Goal: Task Accomplishment & Management: Manage account settings

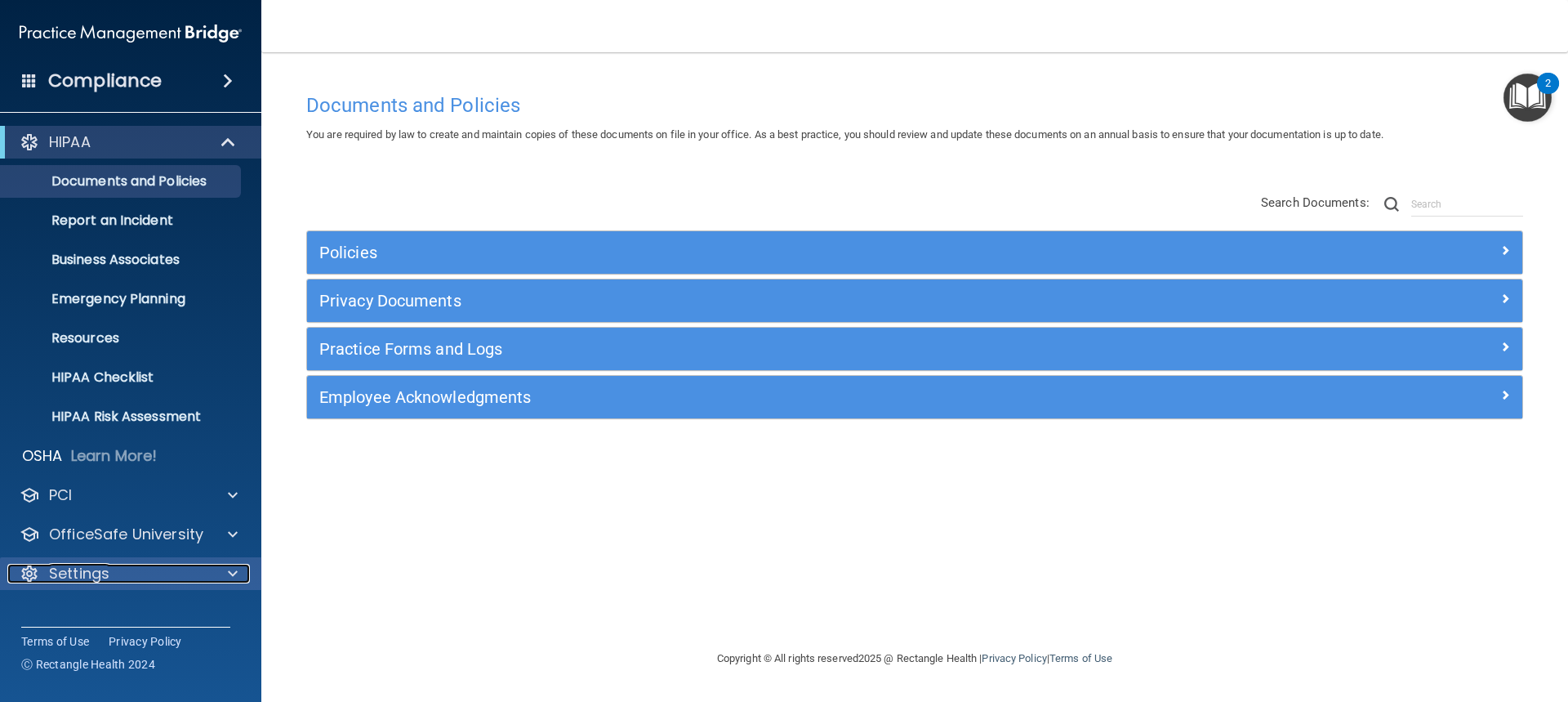
click at [204, 570] on div "Settings" at bounding box center [108, 573] width 202 height 20
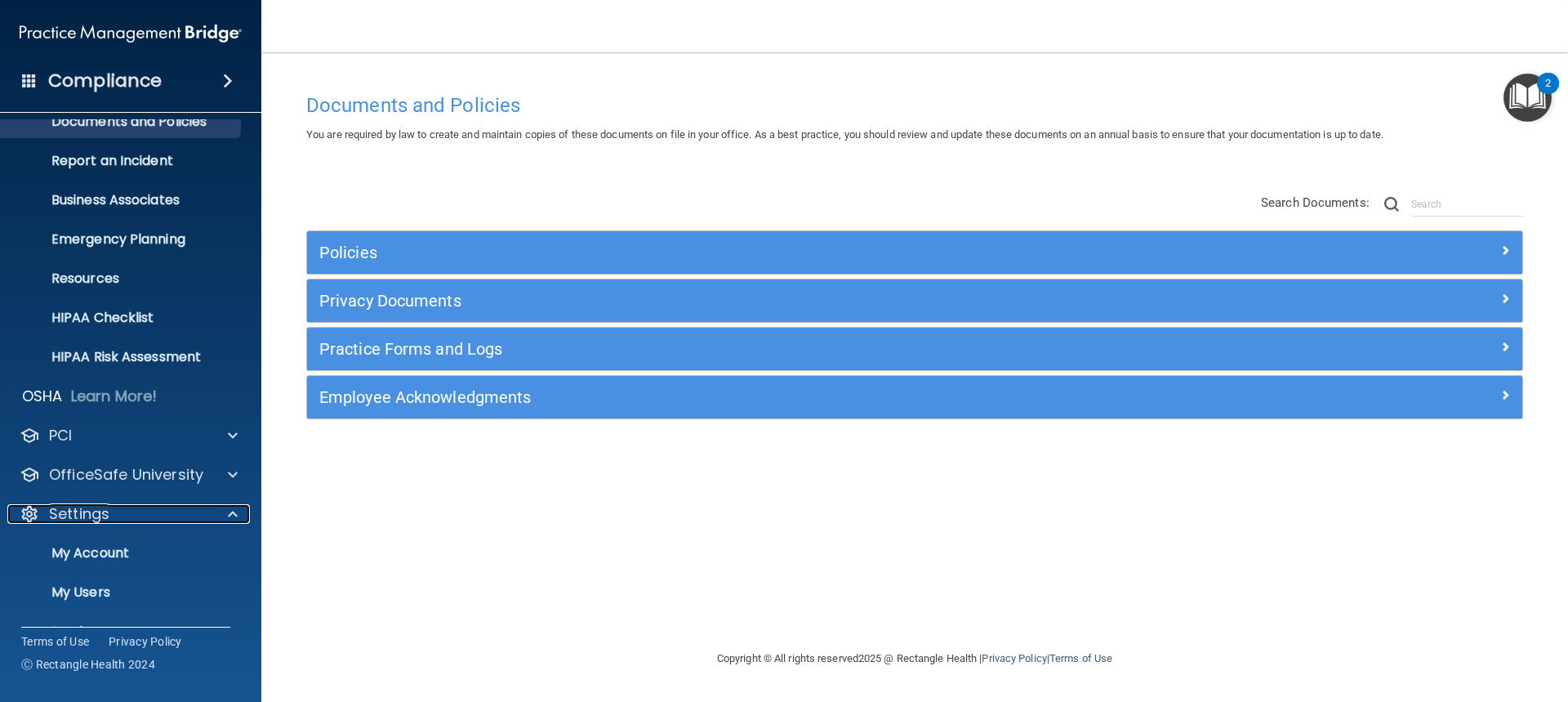
scroll to position [133, 0]
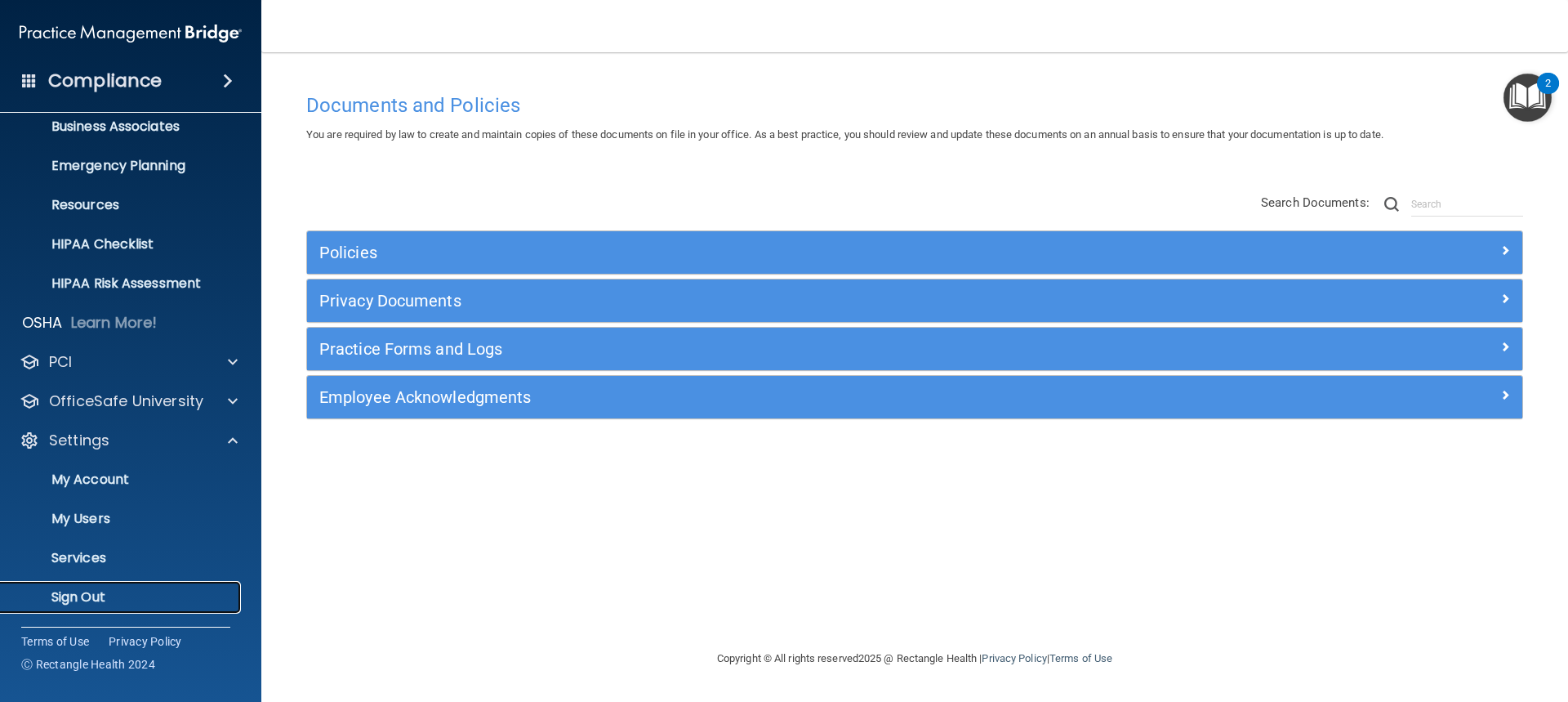
click at [85, 600] on p "Sign Out" at bounding box center [121, 597] width 223 height 16
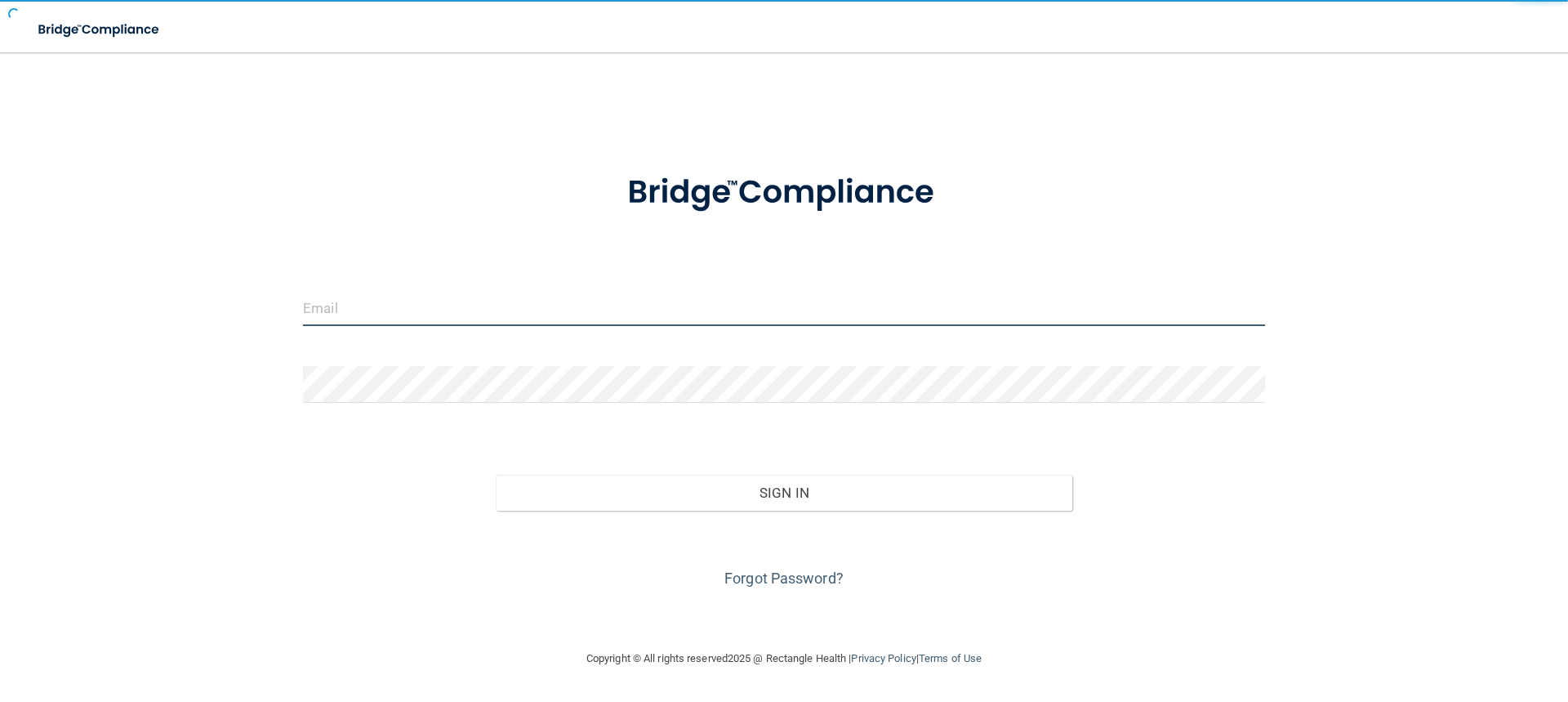
type input "[EMAIL_ADDRESS][DOMAIN_NAME]"
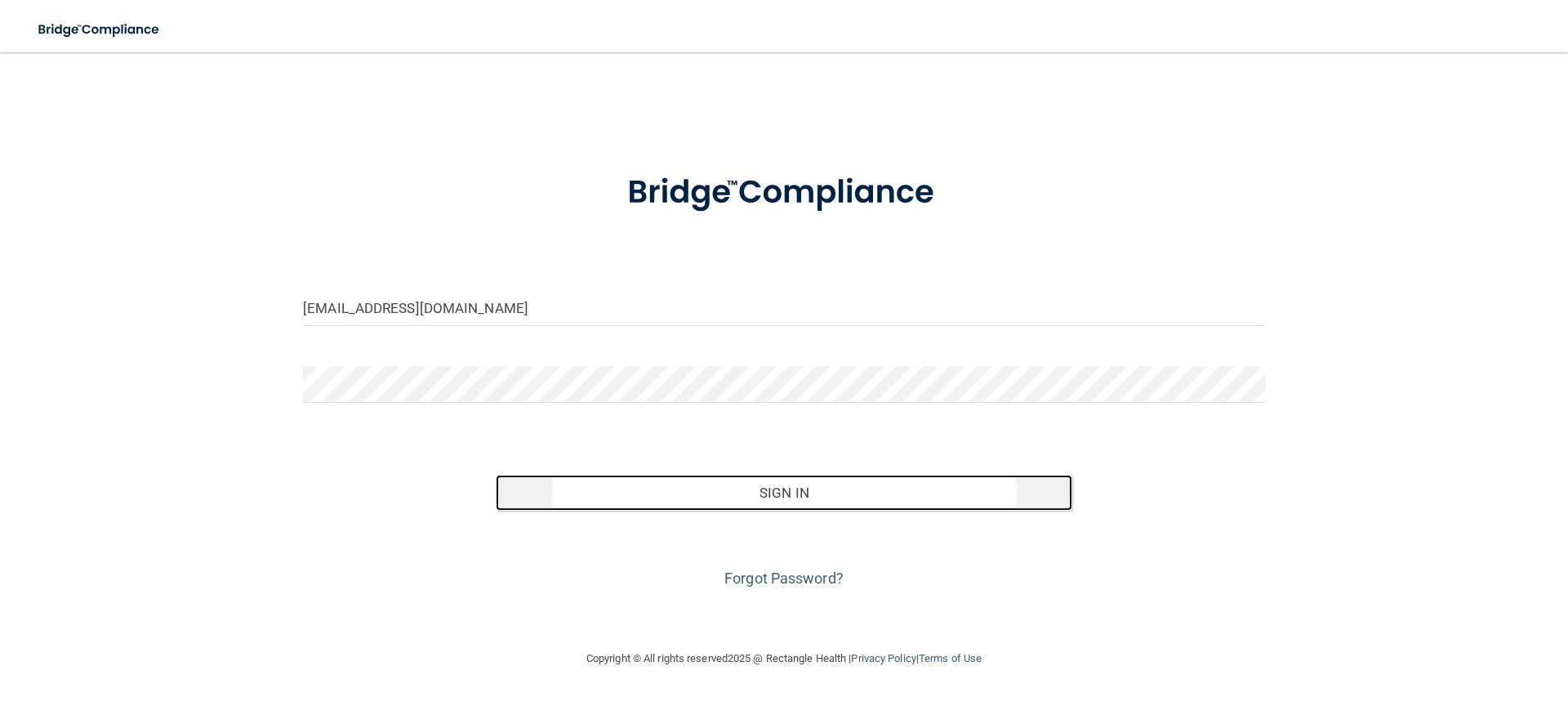
click at [784, 488] on button "Sign In" at bounding box center [784, 493] width 577 height 36
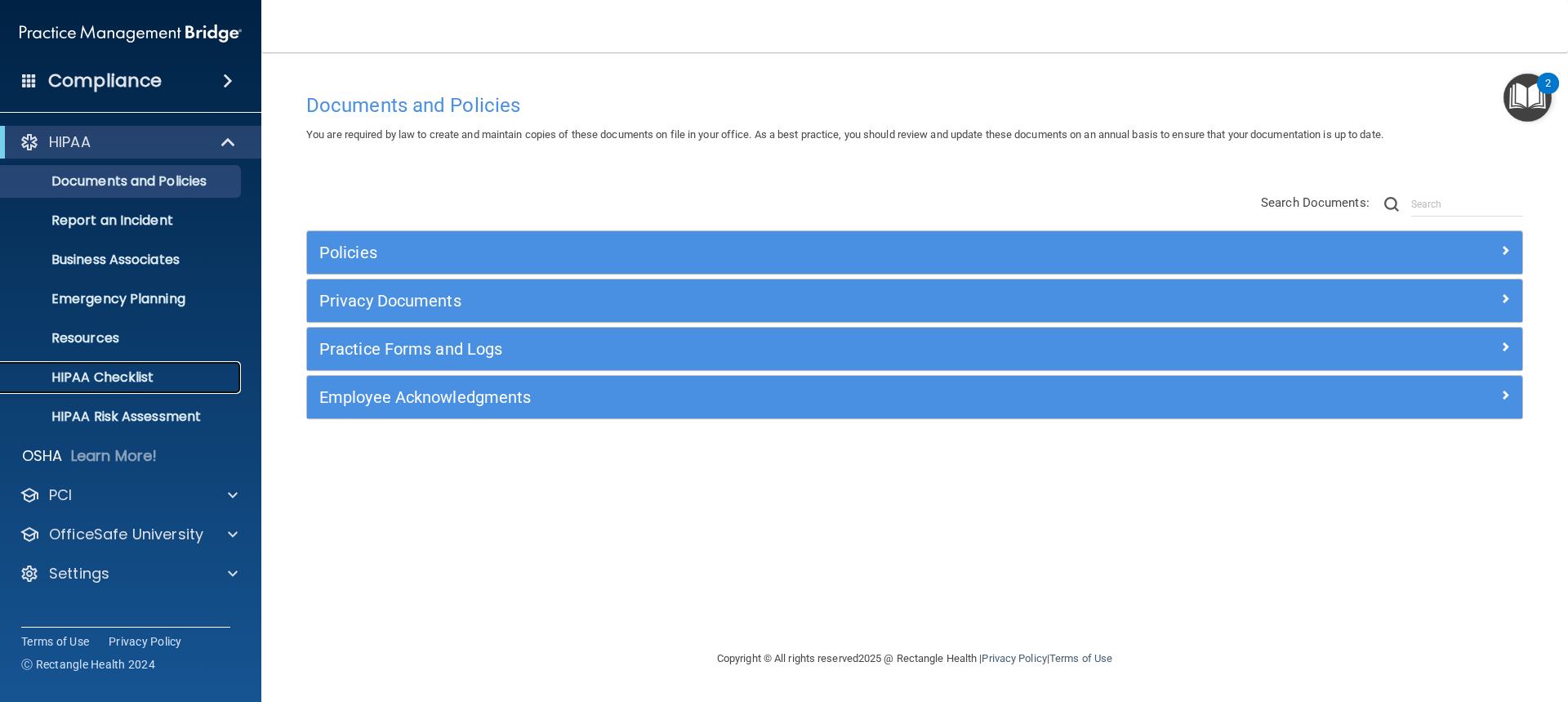
click at [102, 378] on p "HIPAA Checklist" at bounding box center [121, 377] width 223 height 16
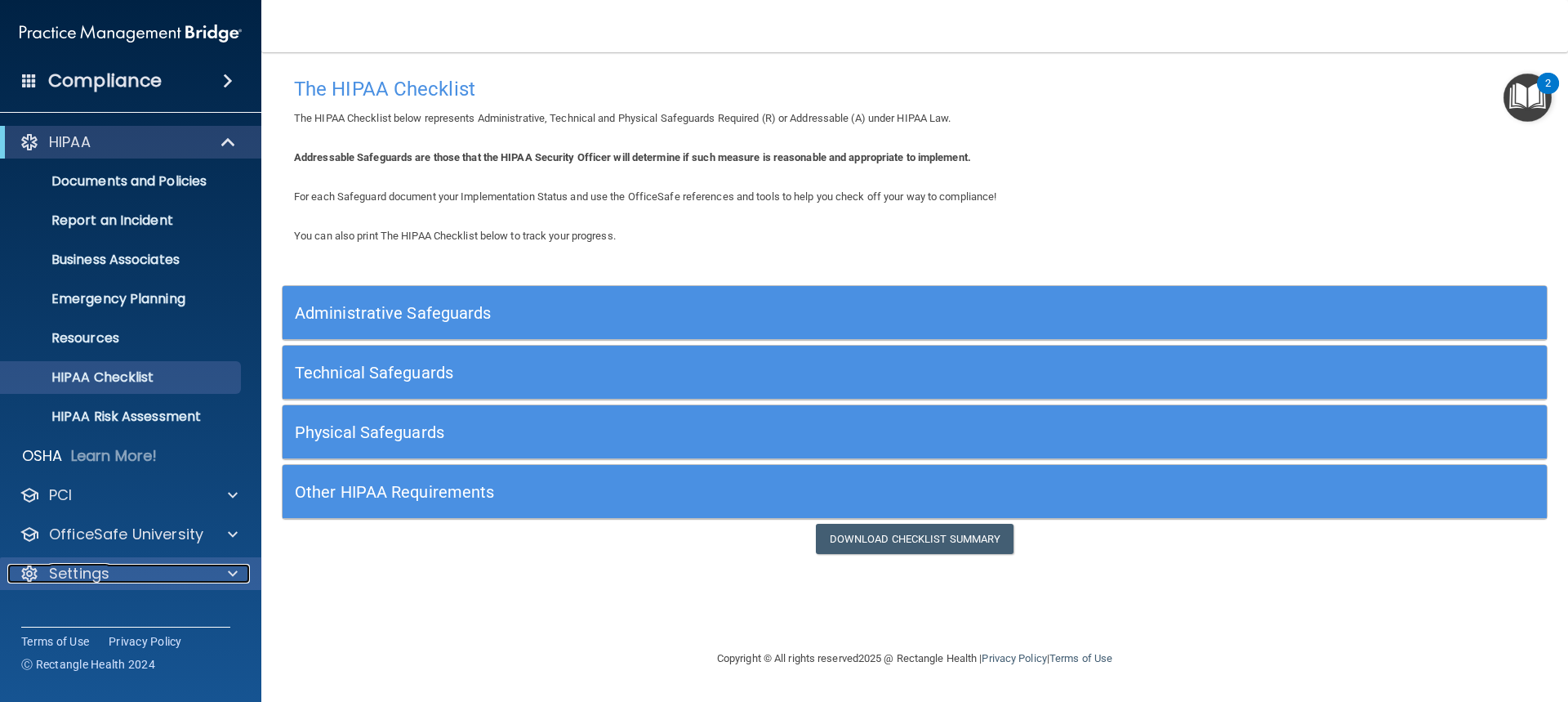
click at [107, 574] on p "Settings" at bounding box center [79, 573] width 61 height 20
click at [1543, 95] on img "Open Resource Center, 2 new notifications" at bounding box center [1528, 97] width 48 height 48
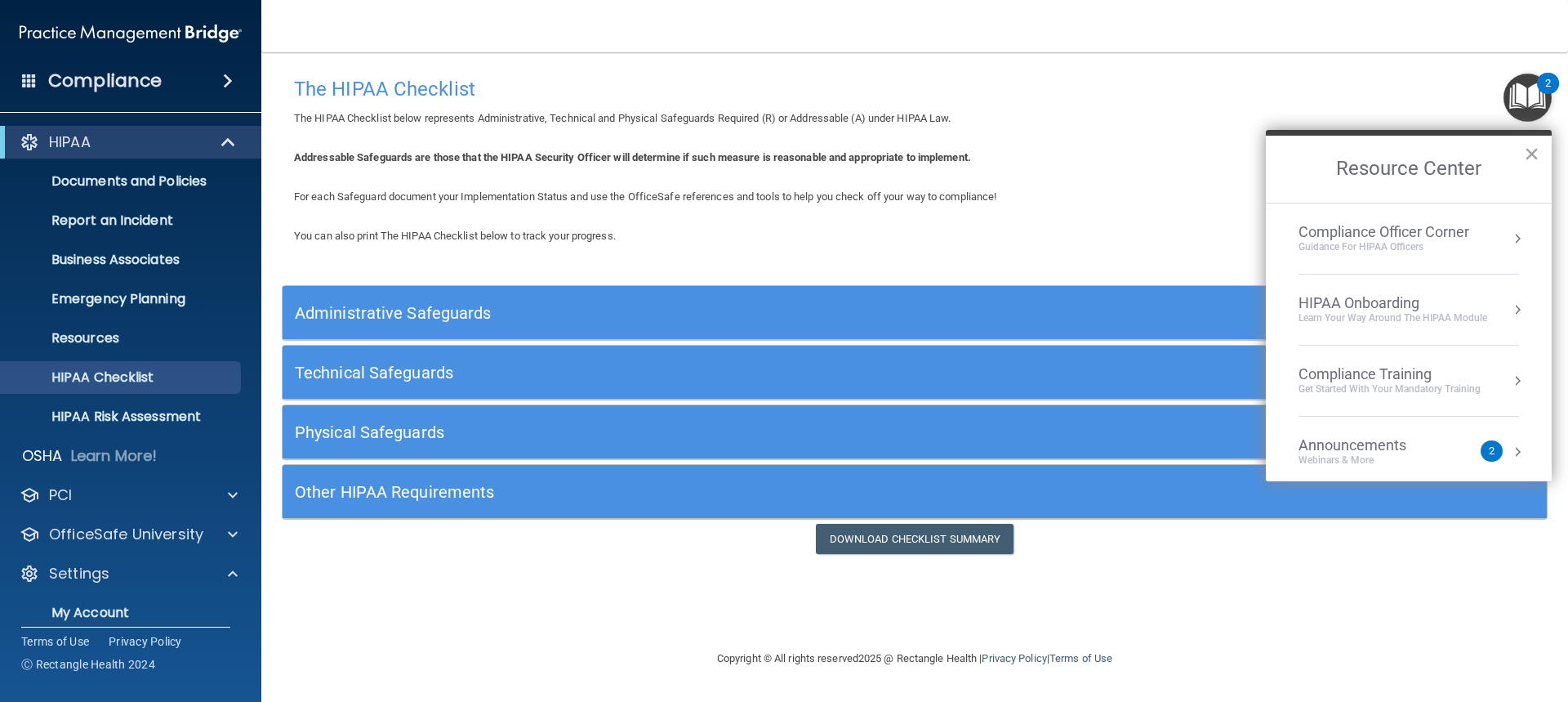
click at [1356, 239] on div "Compliance Officer Corner" at bounding box center [1384, 231] width 171 height 18
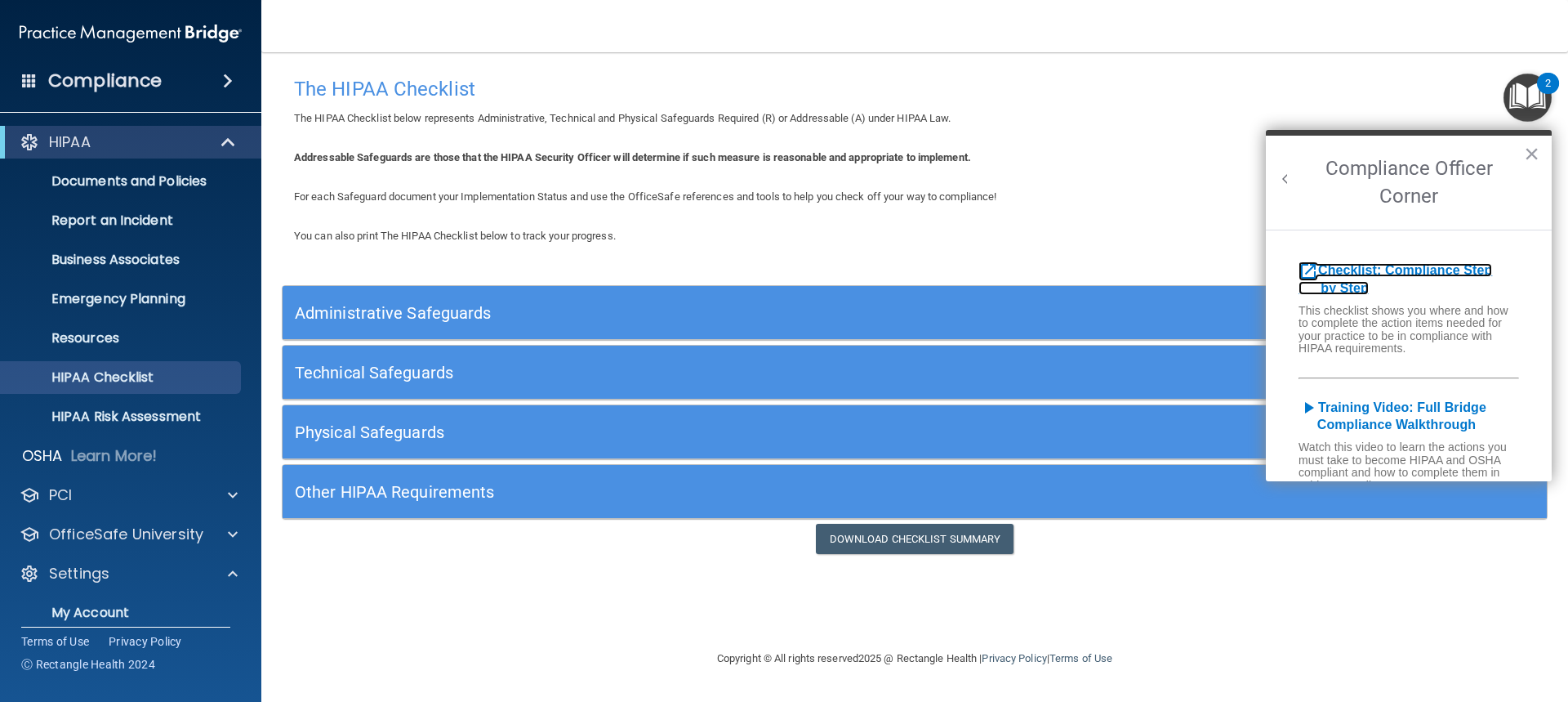
click at [1379, 272] on b "Checklist: Compliance Step by Step" at bounding box center [1395, 278] width 194 height 32
click at [102, 178] on p "Documents and Policies" at bounding box center [121, 181] width 223 height 16
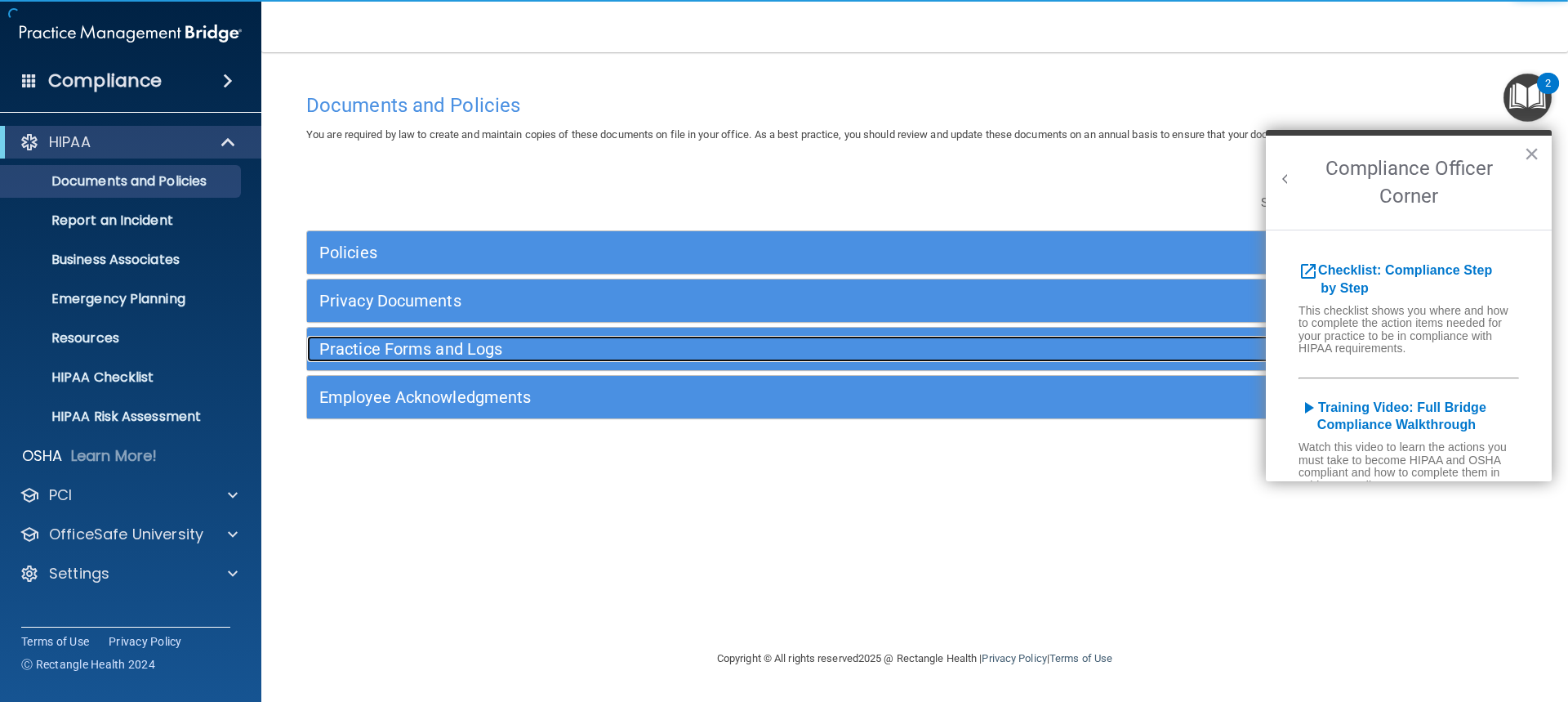
click at [397, 342] on h5 "Practice Forms and Logs" at bounding box center [762, 348] width 887 height 18
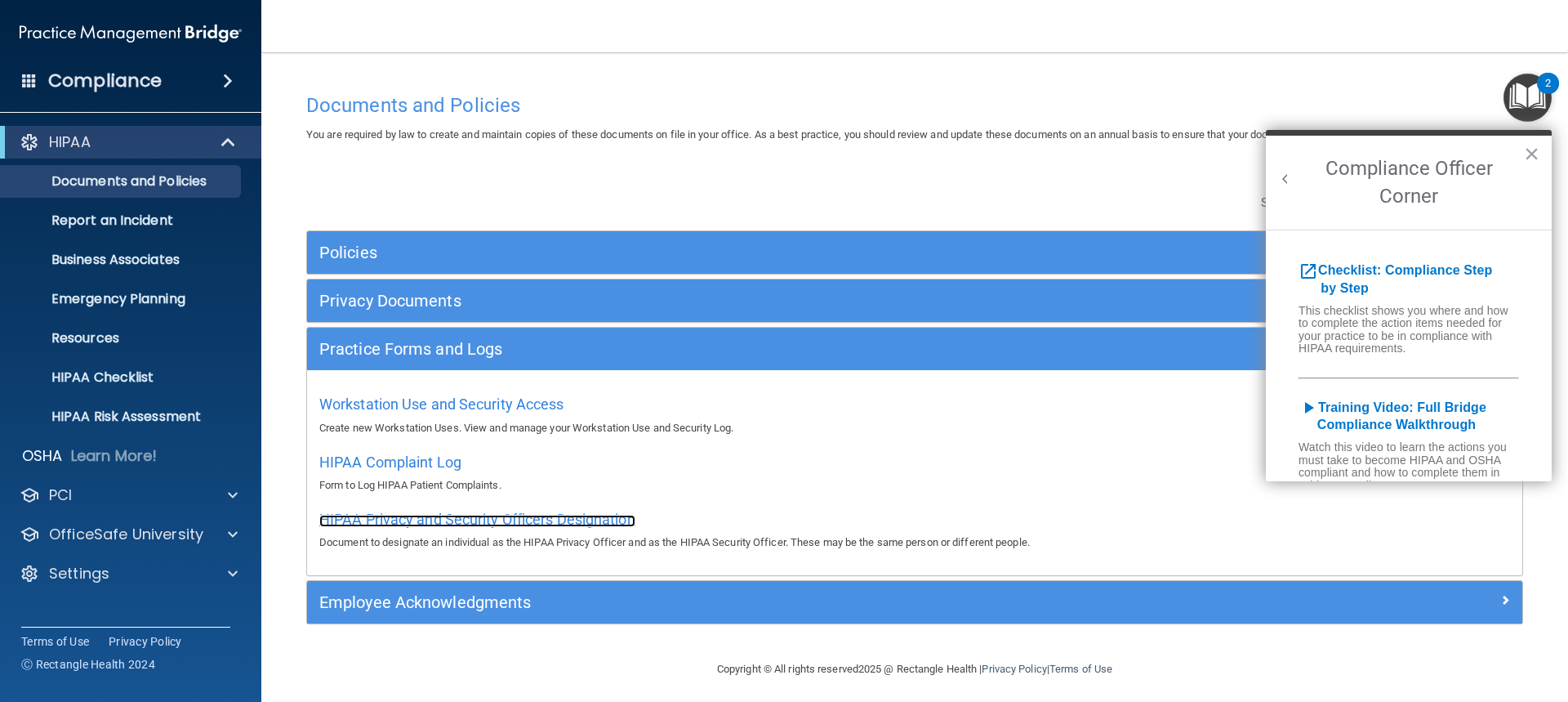
click at [416, 518] on span "HIPAA Privacy and Security Officers Designation" at bounding box center [477, 519] width 316 height 17
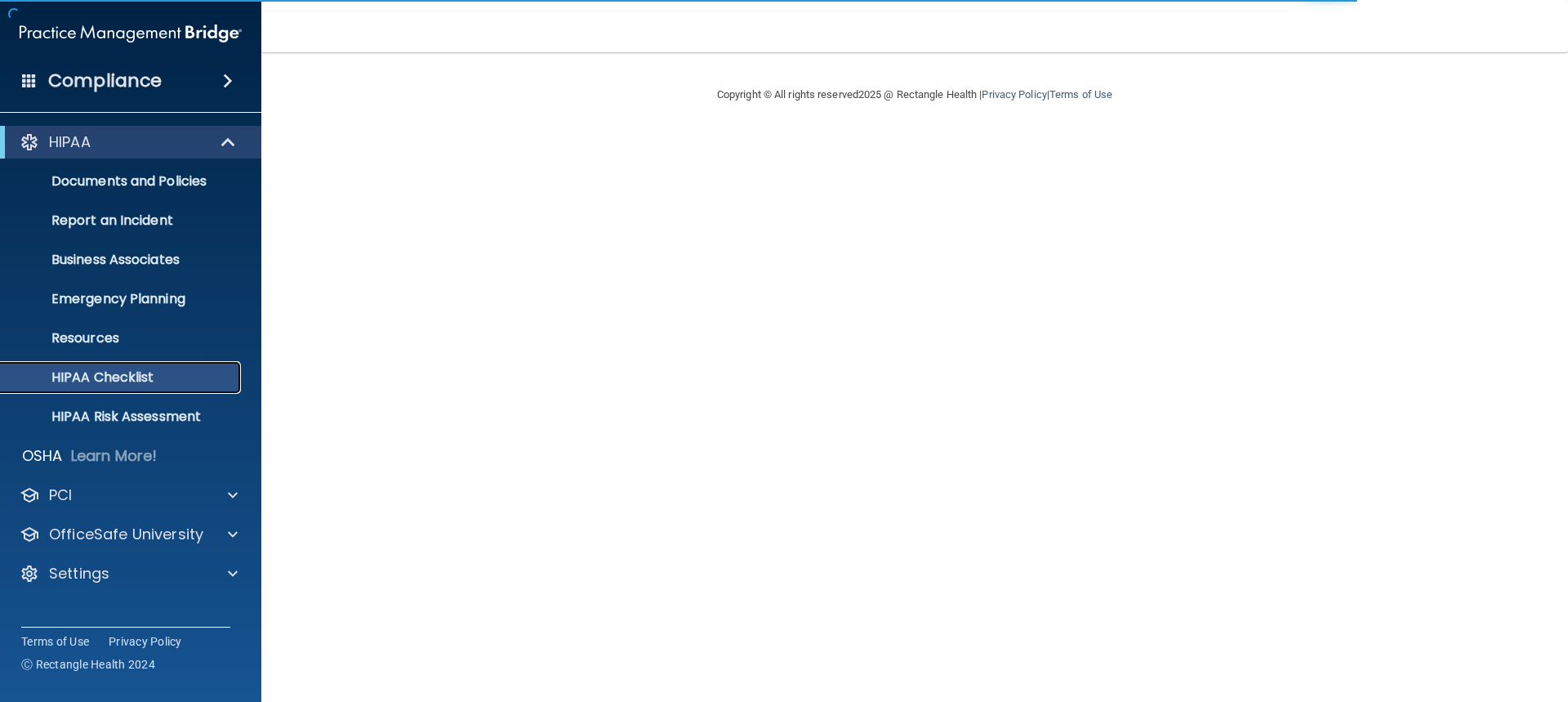
click at [113, 378] on p "HIPAA Checklist" at bounding box center [121, 377] width 223 height 16
click at [90, 371] on p "HIPAA Checklist" at bounding box center [121, 377] width 223 height 16
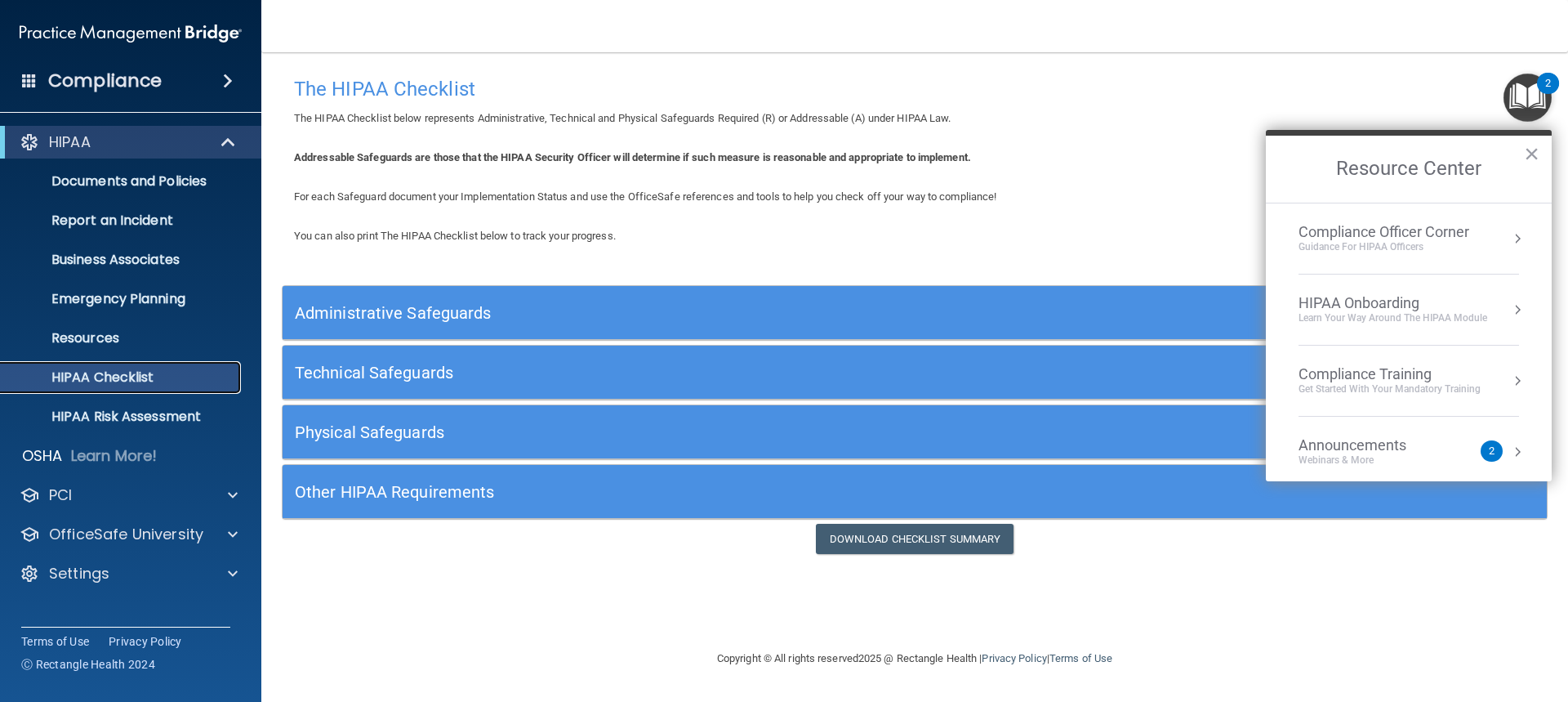
click at [169, 371] on p "HIPAA Checklist" at bounding box center [121, 377] width 223 height 16
click at [412, 304] on h5 "Administrative Safeguards" at bounding box center [756, 313] width 924 height 18
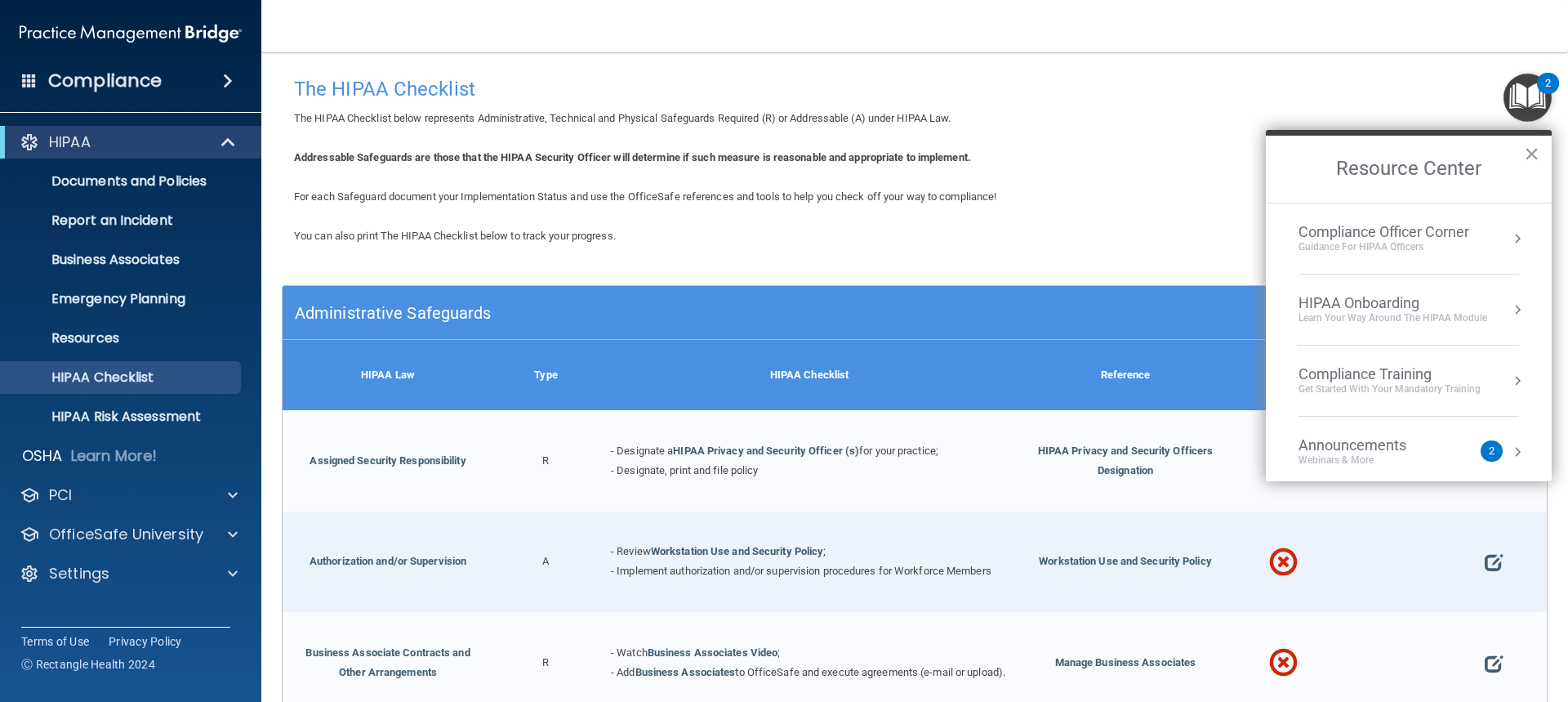
click at [1524, 151] on button "×" at bounding box center [1531, 154] width 15 height 26
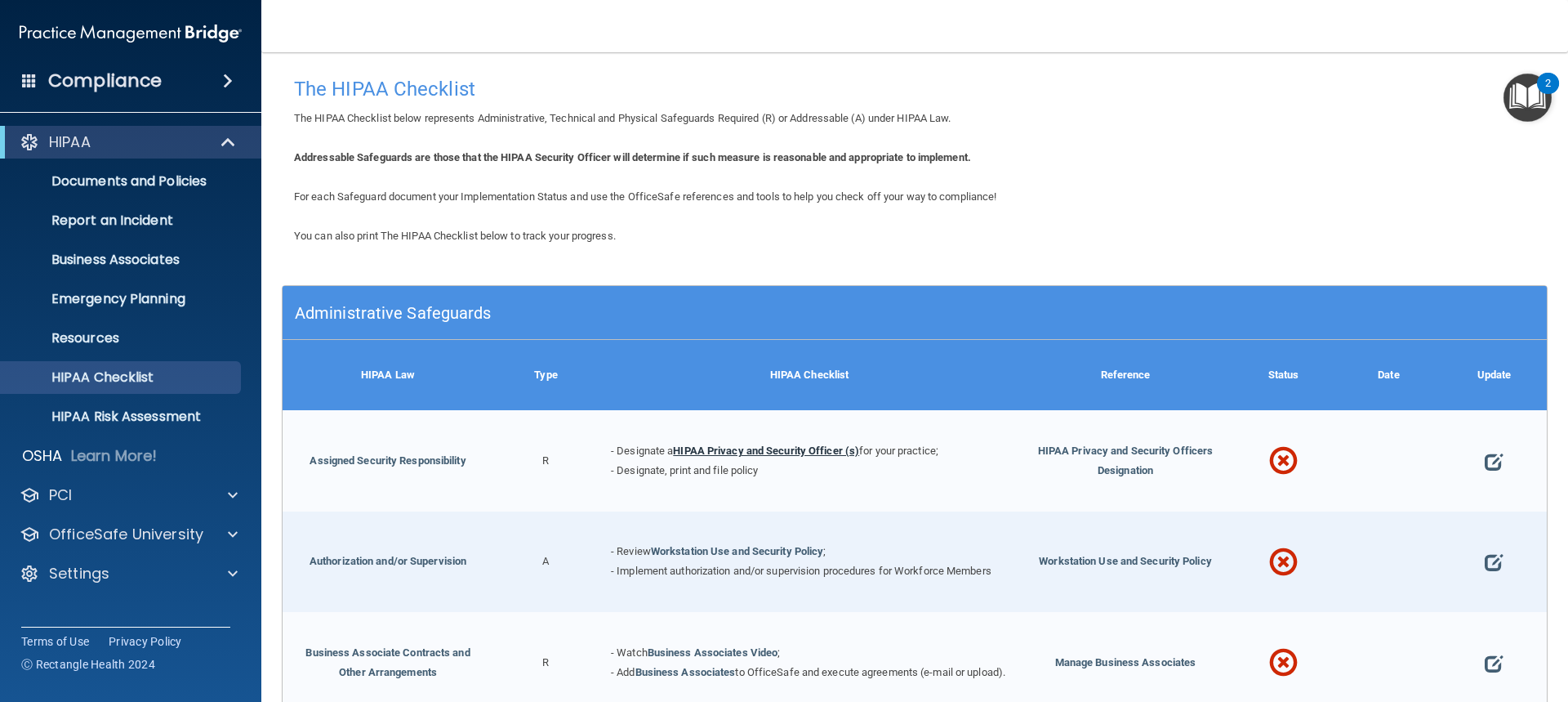
click at [732, 448] on link "HIPAA Privacy and Security Officer (s)" at bounding box center [766, 451] width 186 height 12
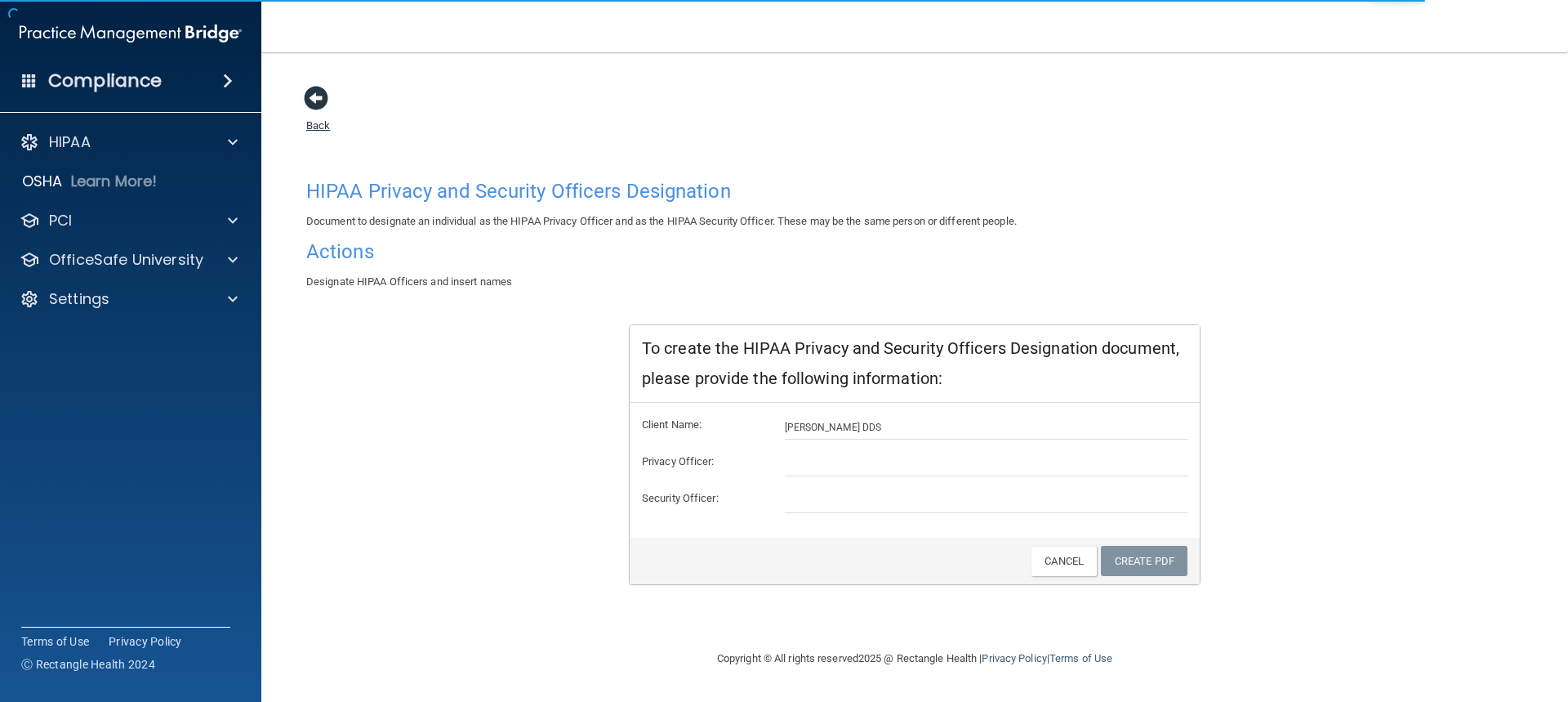
click at [324, 107] on span at bounding box center [316, 97] width 25 height 25
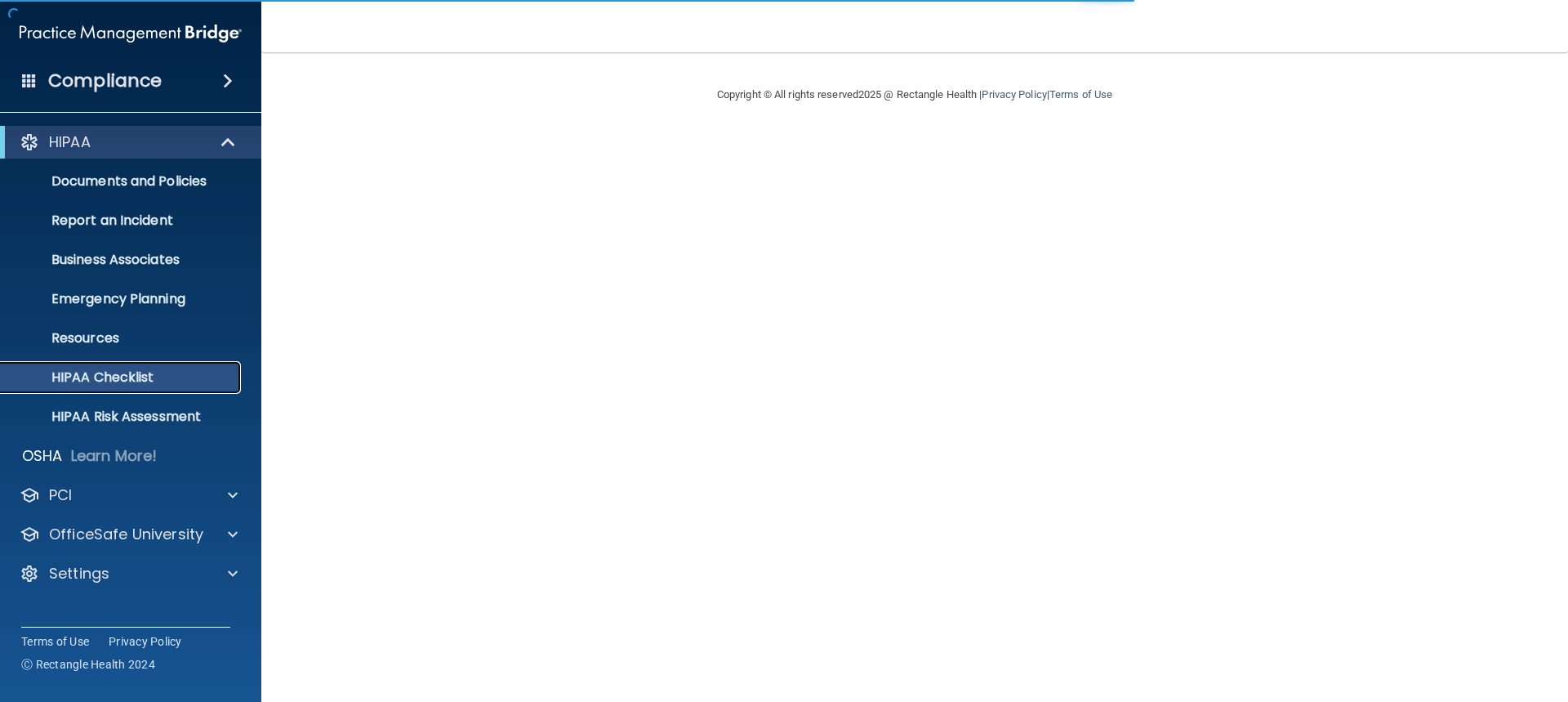
click at [130, 379] on p "HIPAA Checklist" at bounding box center [121, 377] width 223 height 16
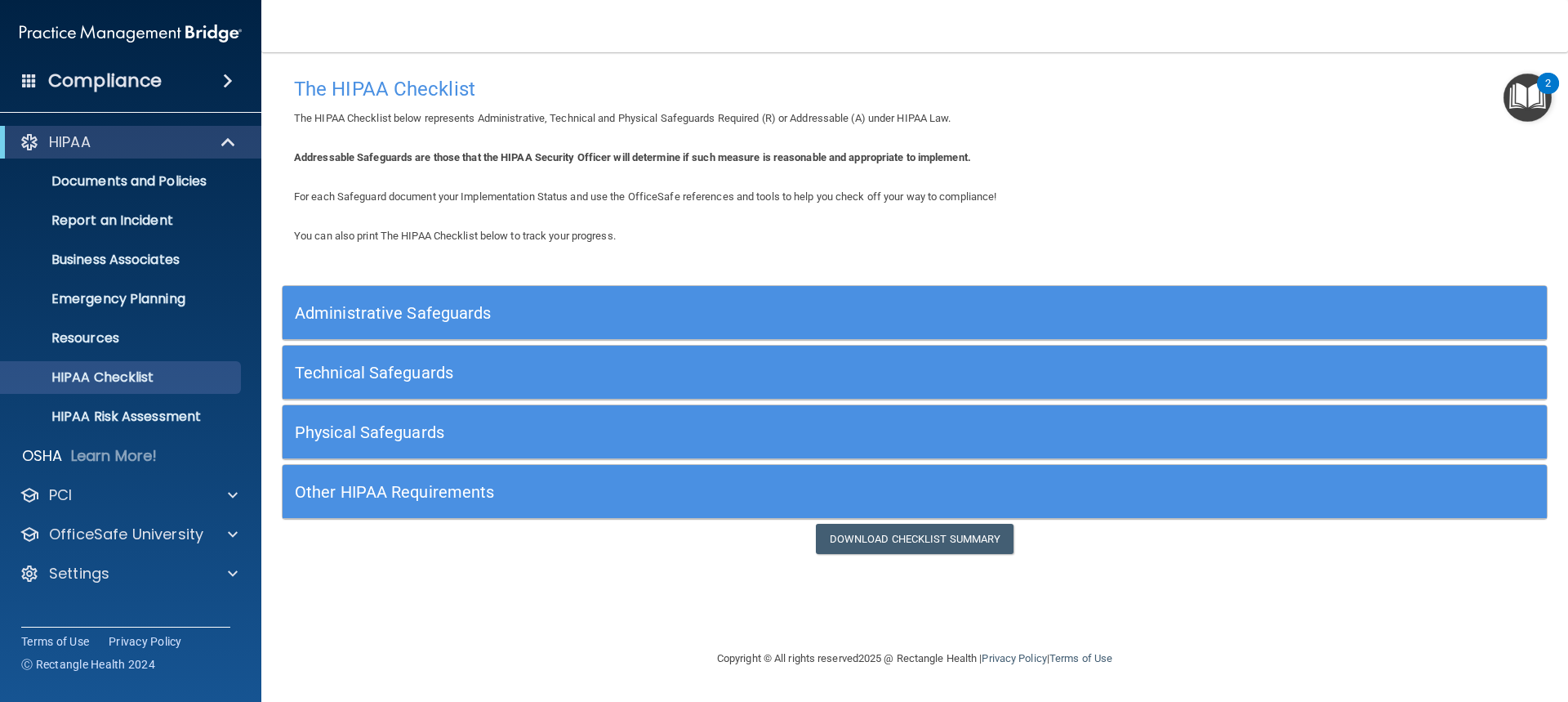
click at [364, 318] on h5 "Administrative Safeguards" at bounding box center [756, 313] width 924 height 18
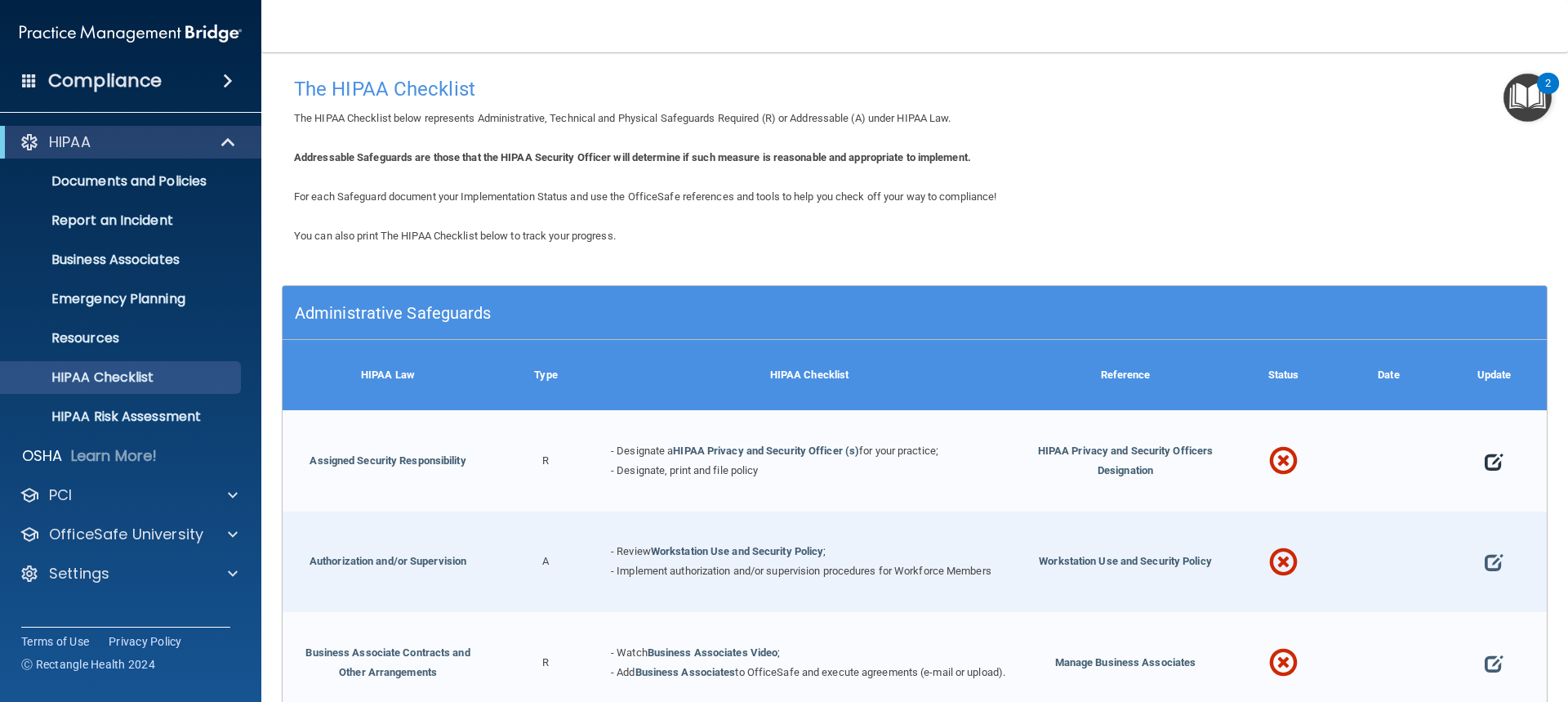
click at [1489, 458] on span at bounding box center [1494, 461] width 18 height 50
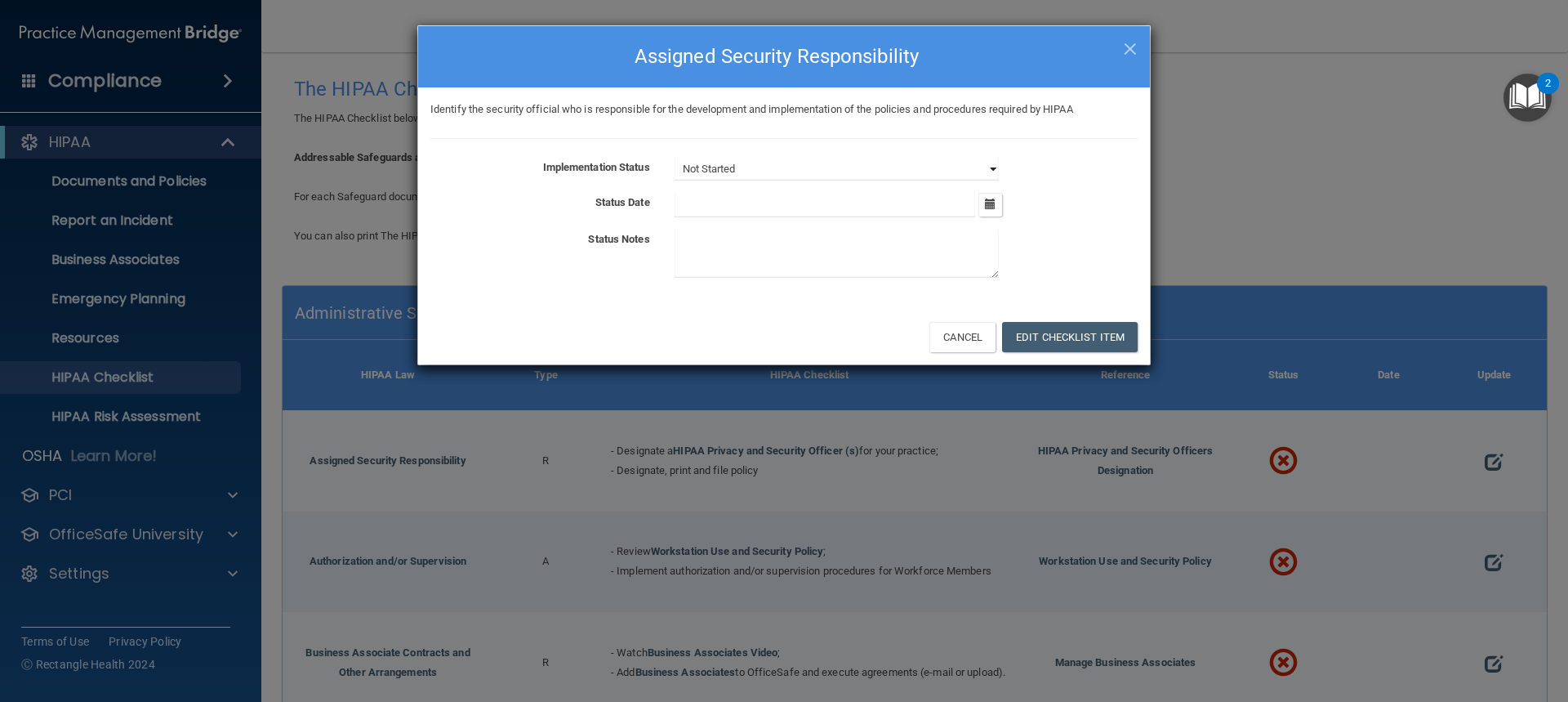
click at [746, 167] on select "Not Started In Progress Completed" at bounding box center [836, 169] width 324 height 23
select select "completed"
click at [674, 158] on select "Not Started In Progress Completed" at bounding box center [836, 169] width 324 height 23
click at [982, 208] on button "button" at bounding box center [990, 205] width 24 height 24
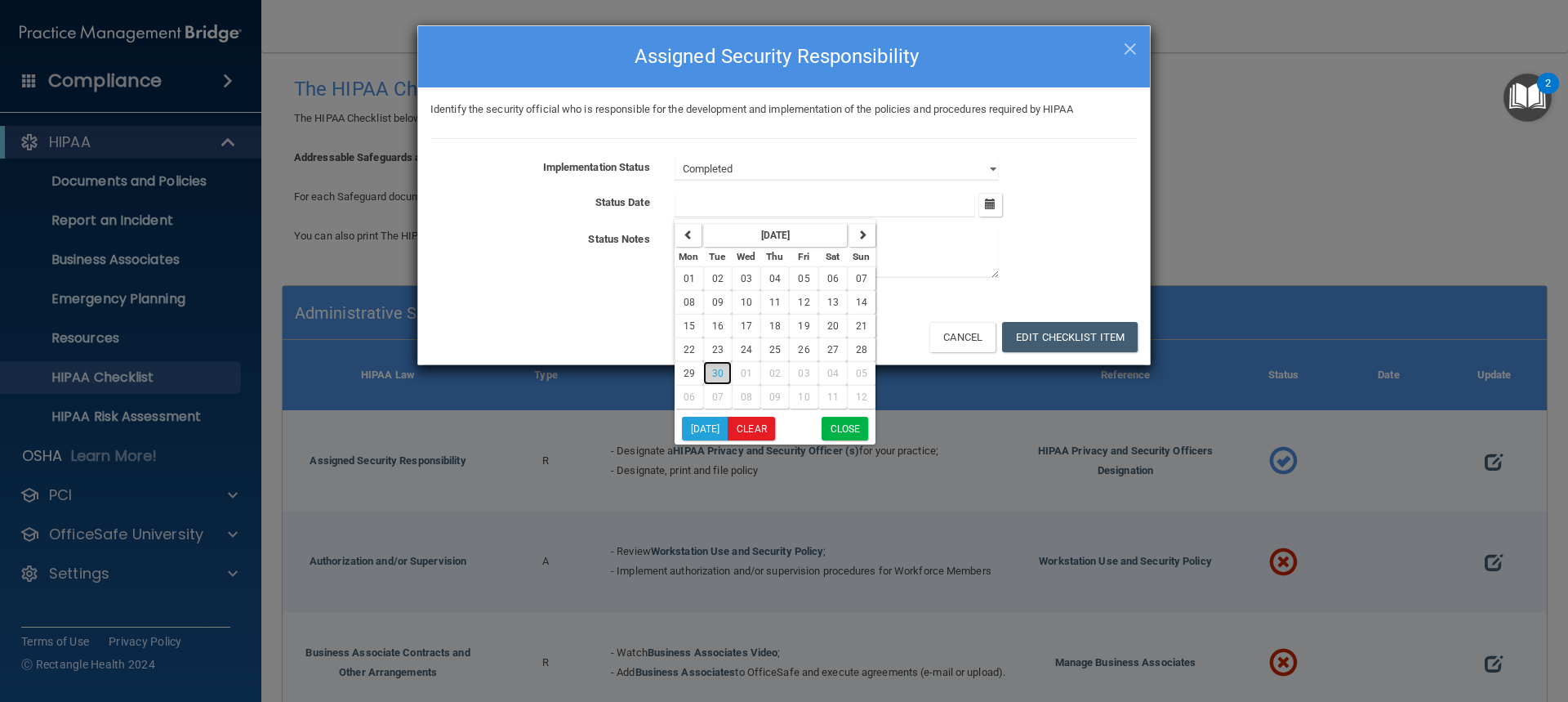
click at [717, 366] on button "30" at bounding box center [717, 373] width 28 height 24
type input "9/30/25"
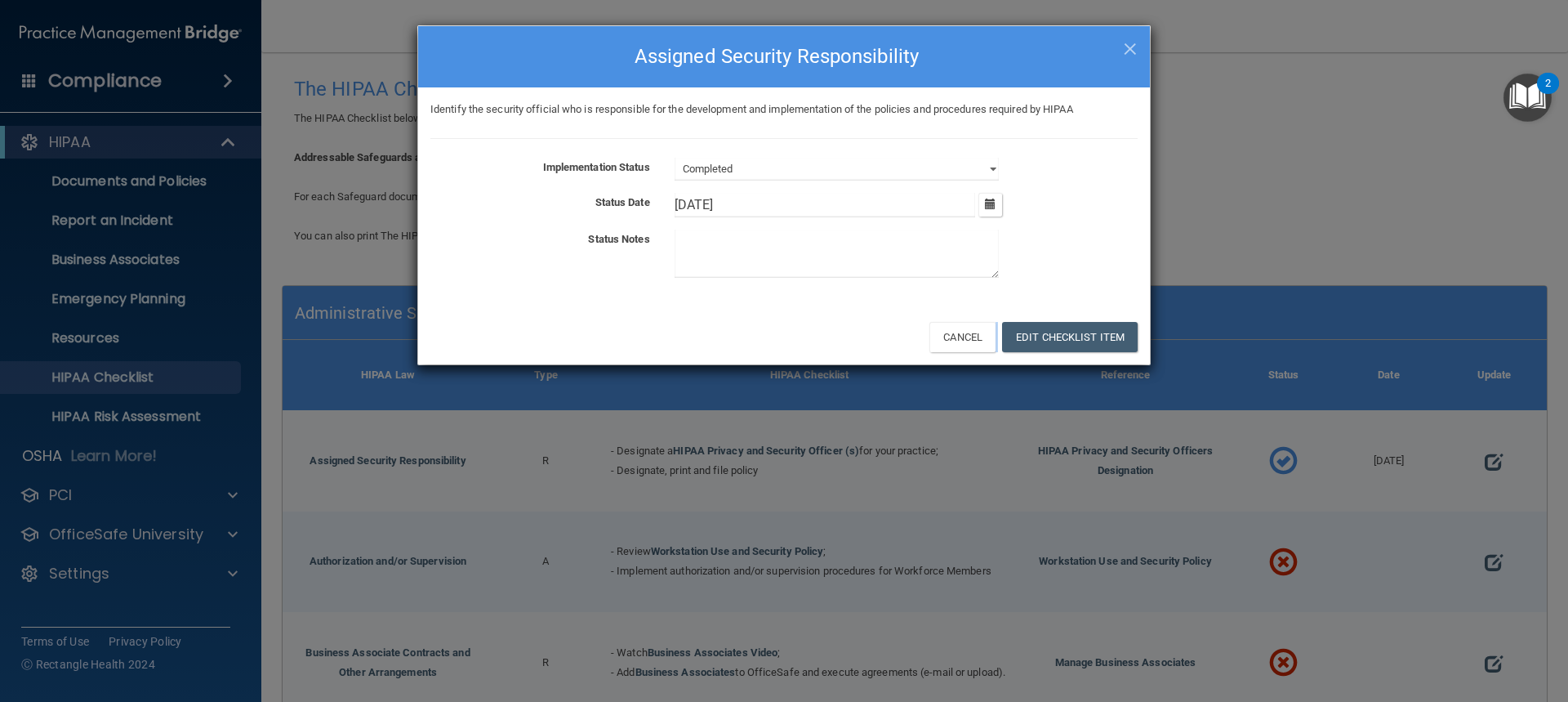
click at [717, 366] on div "× Close Assigned Security Responsibility Identify the security official who is …" at bounding box center [784, 351] width 1568 height 702
click at [1086, 336] on button "Edit Checklist Item" at bounding box center [1070, 336] width 136 height 30
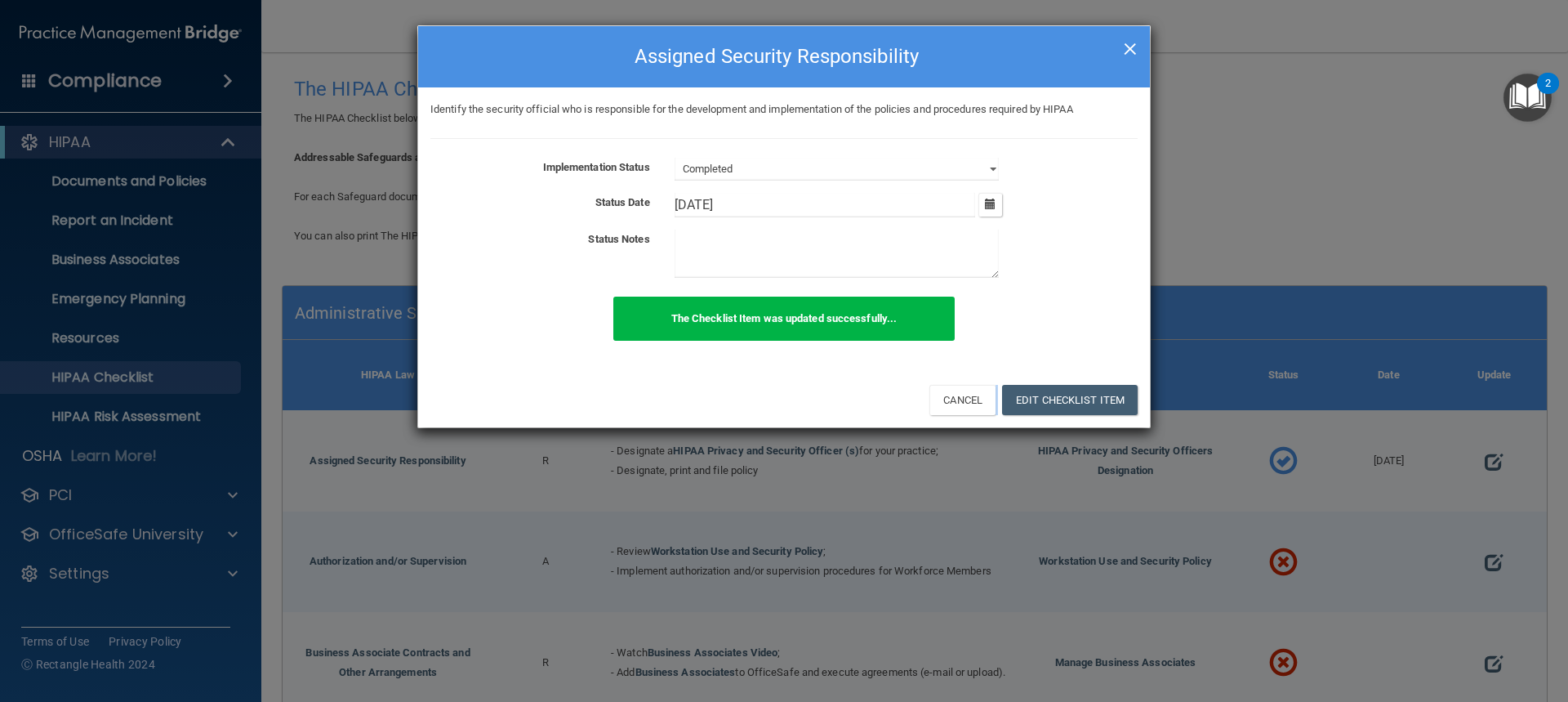
click at [1133, 47] on span "×" at bounding box center [1130, 46] width 15 height 32
select select "not_started"
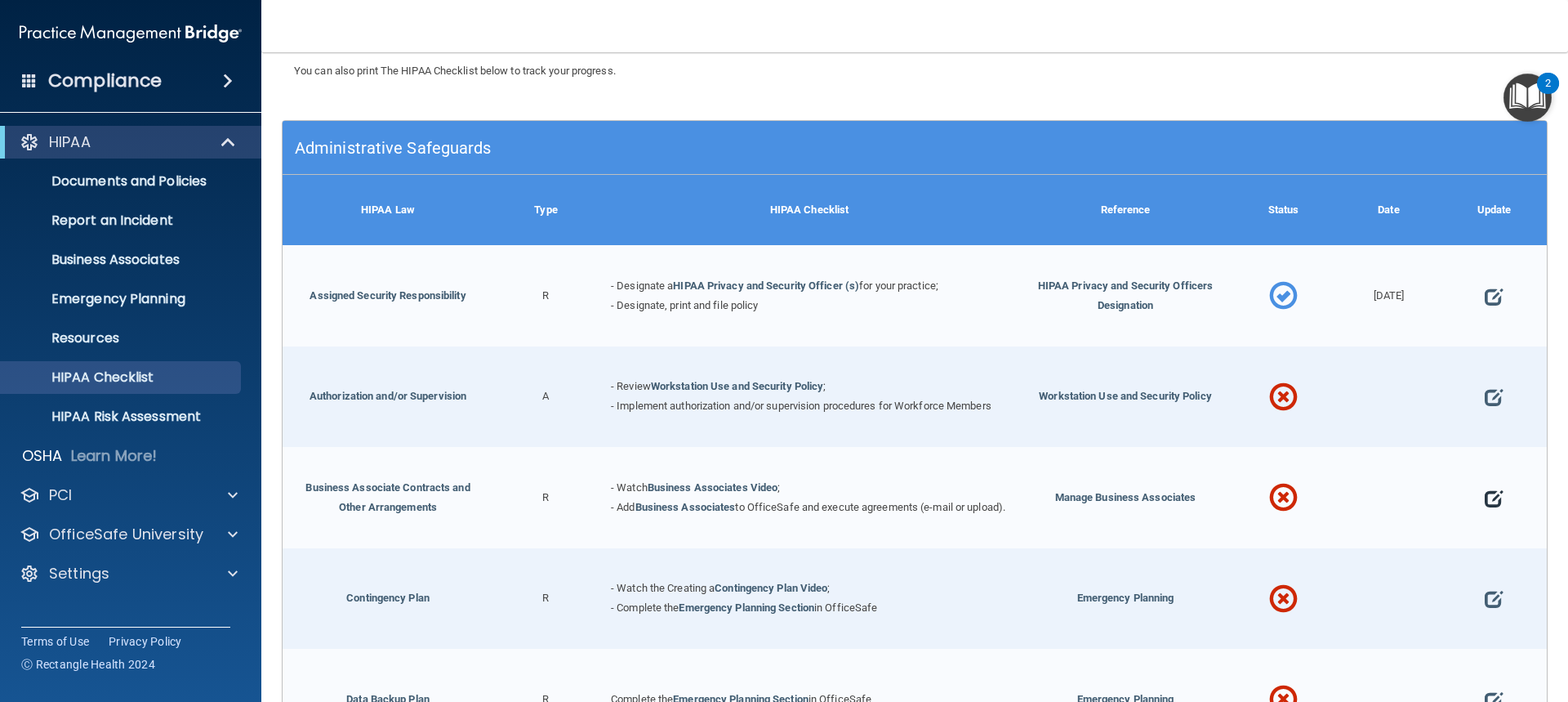
scroll to position [163, 0]
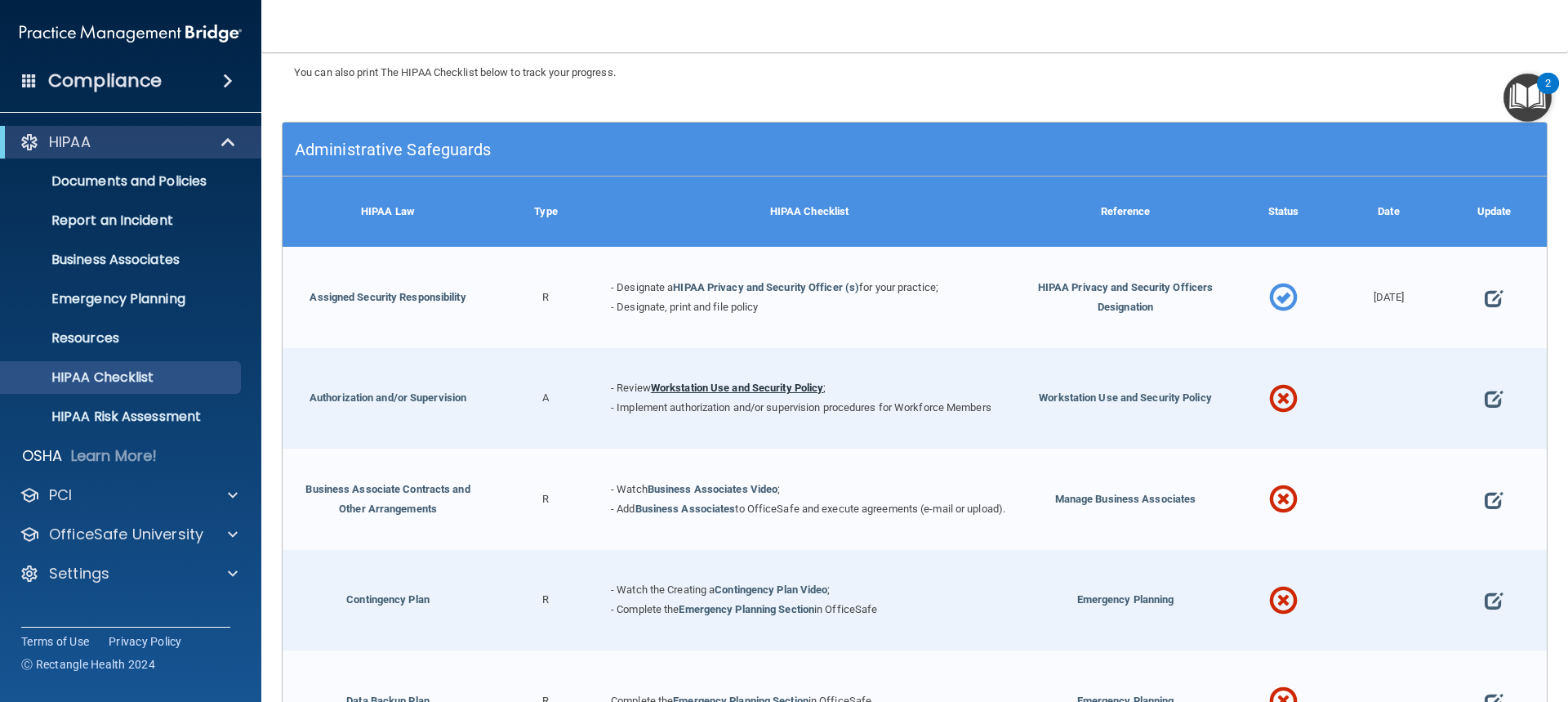
click at [763, 388] on link "Workstation Use and Security Policy" at bounding box center [737, 388] width 173 height 12
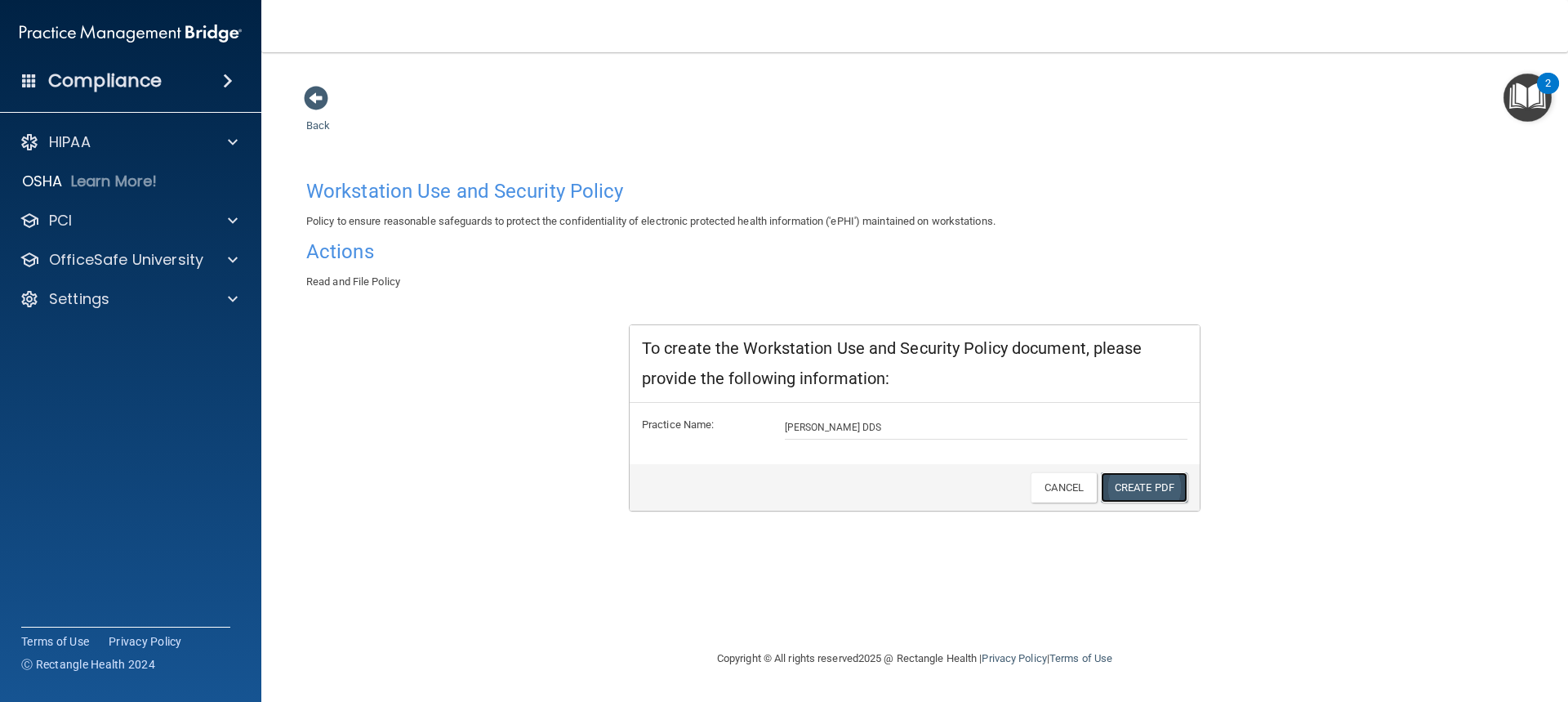
click at [1134, 483] on link "Create PDF" at bounding box center [1144, 487] width 86 height 30
click at [321, 99] on span at bounding box center [316, 97] width 25 height 25
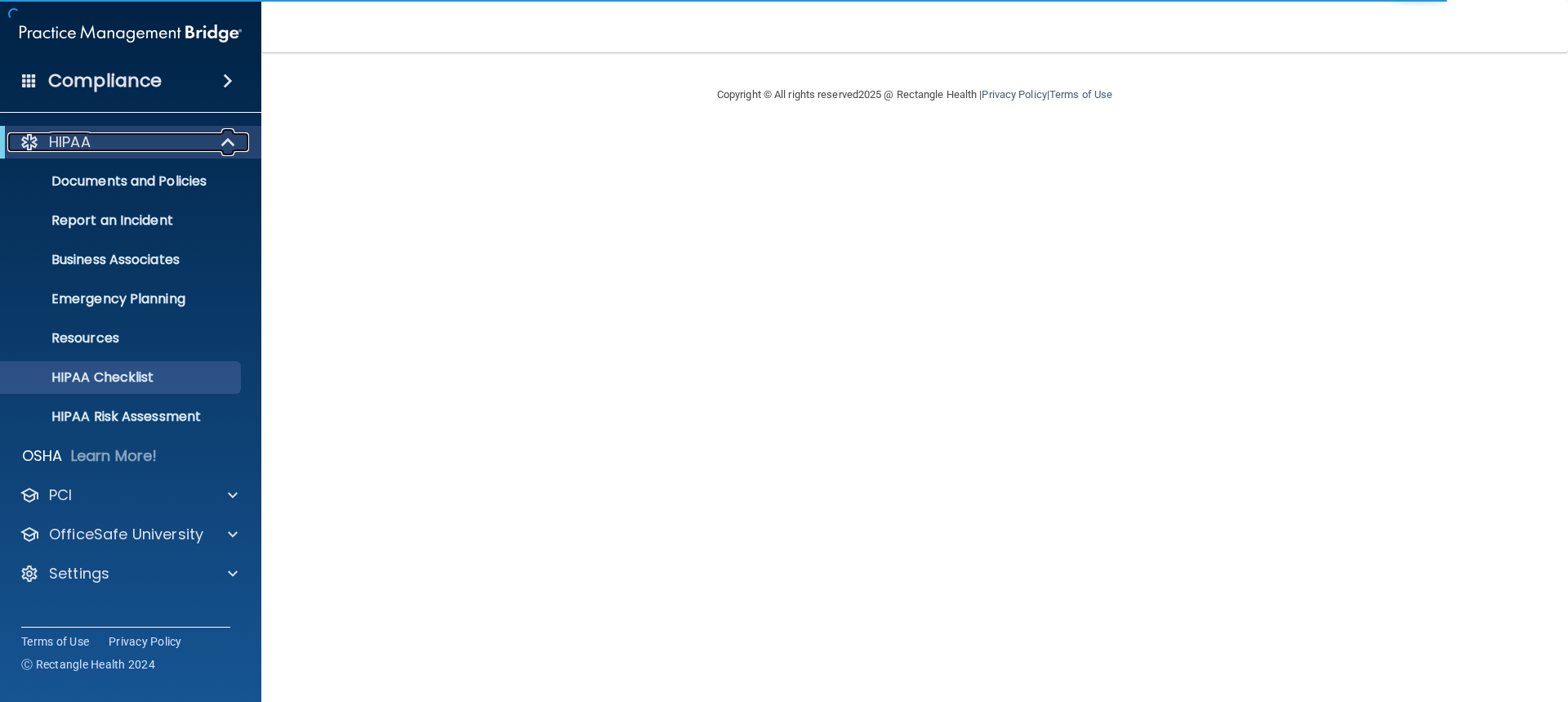
click at [125, 133] on div "HIPAA" at bounding box center [108, 142] width 201 height 20
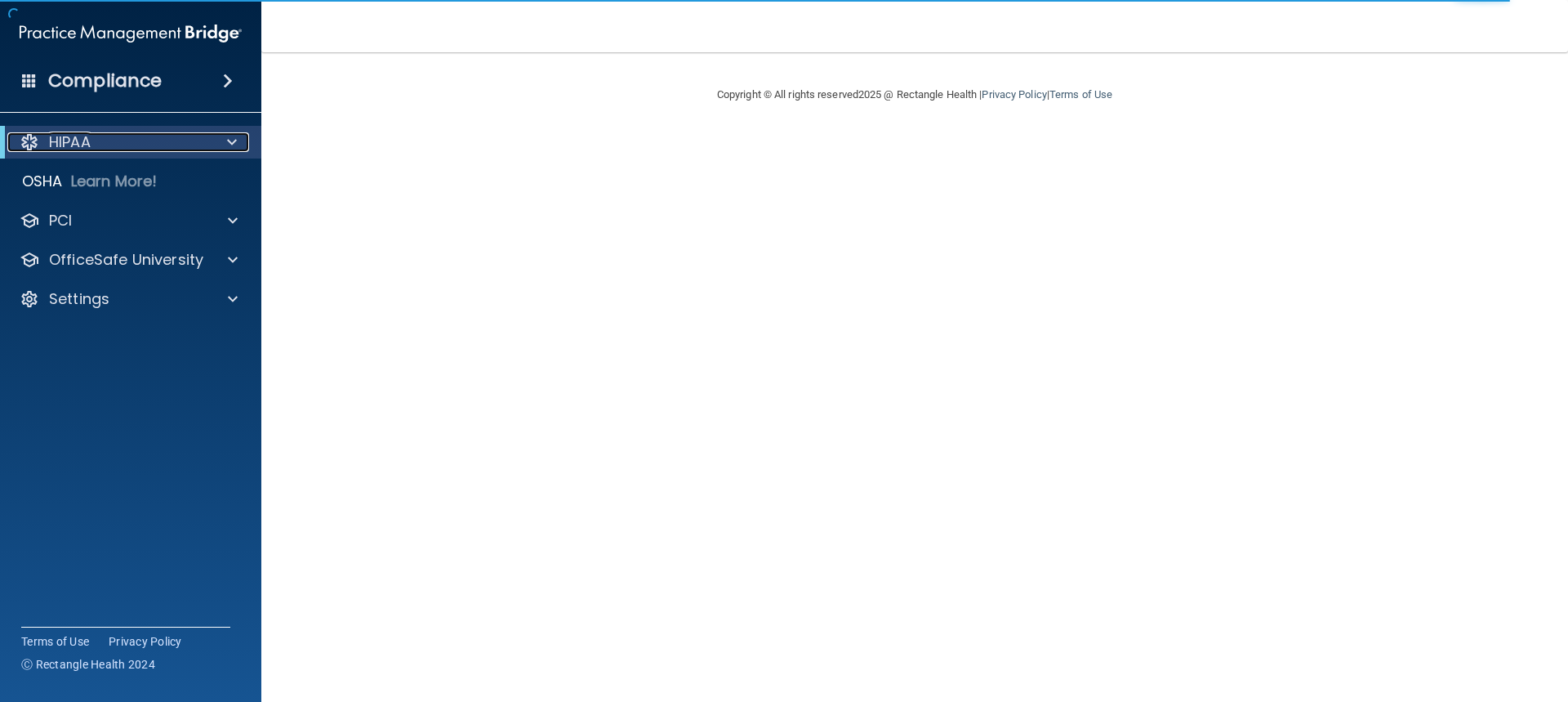
click at [241, 133] on div at bounding box center [229, 142] width 40 height 20
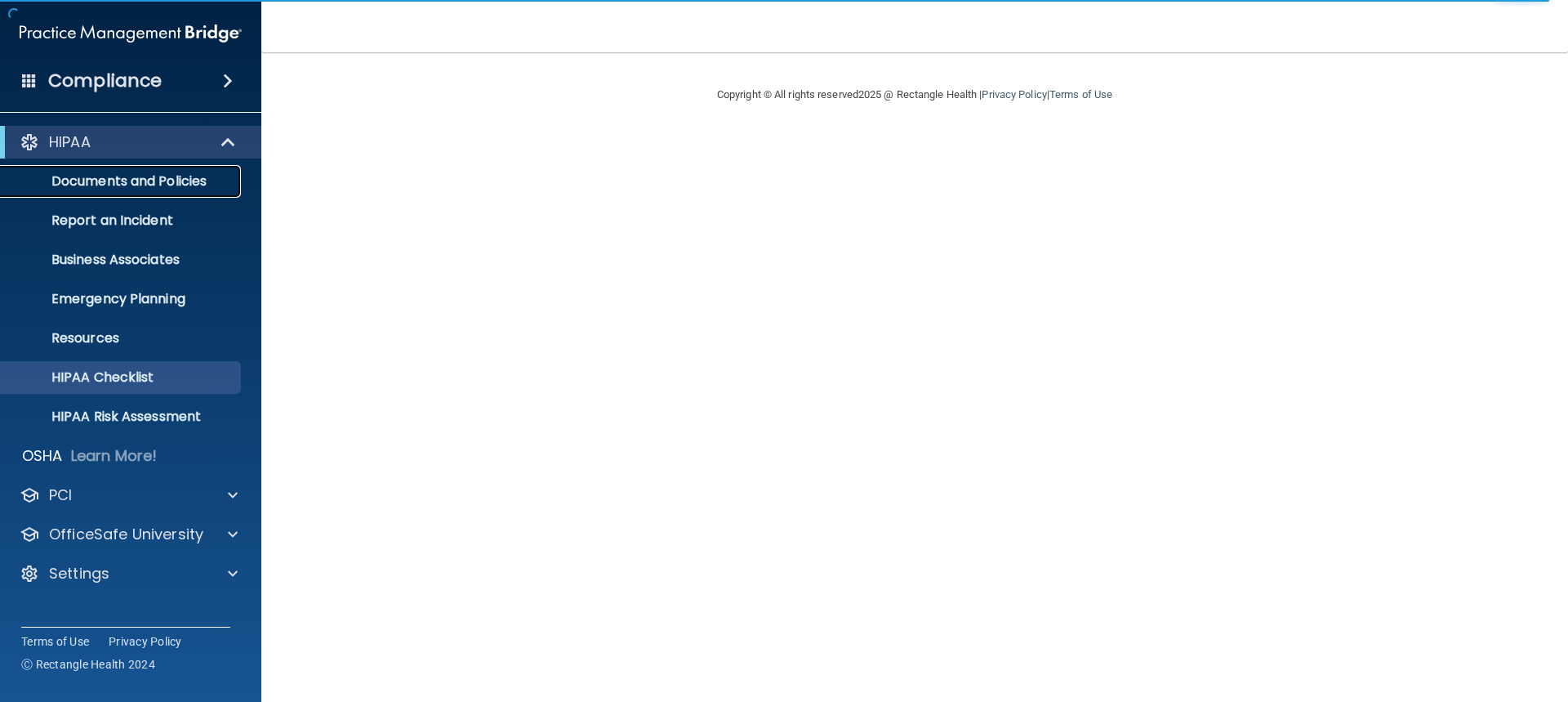
click at [141, 178] on p "Documents and Policies" at bounding box center [121, 181] width 223 height 16
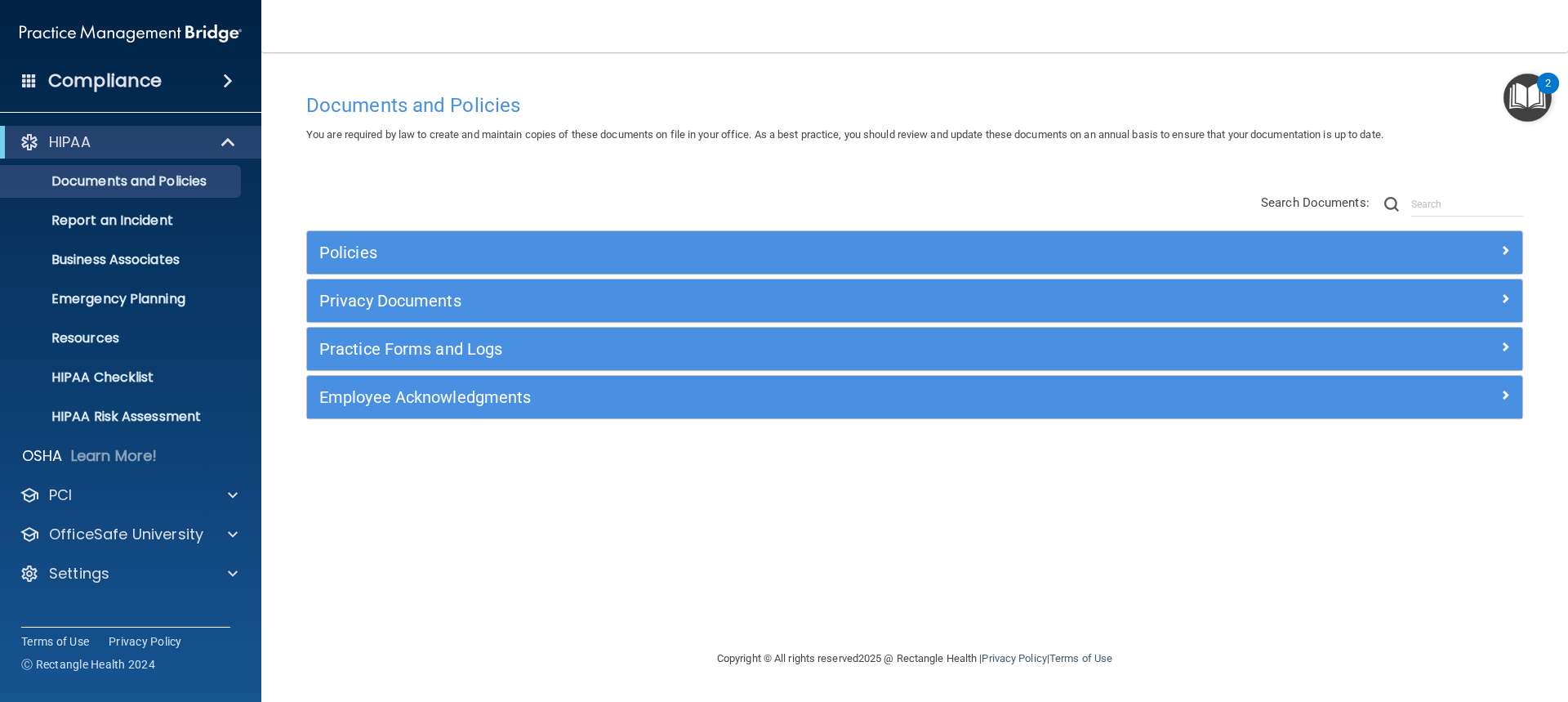
click at [1516, 88] on img "Open Resource Center, 2 new notifications" at bounding box center [1528, 97] width 48 height 48
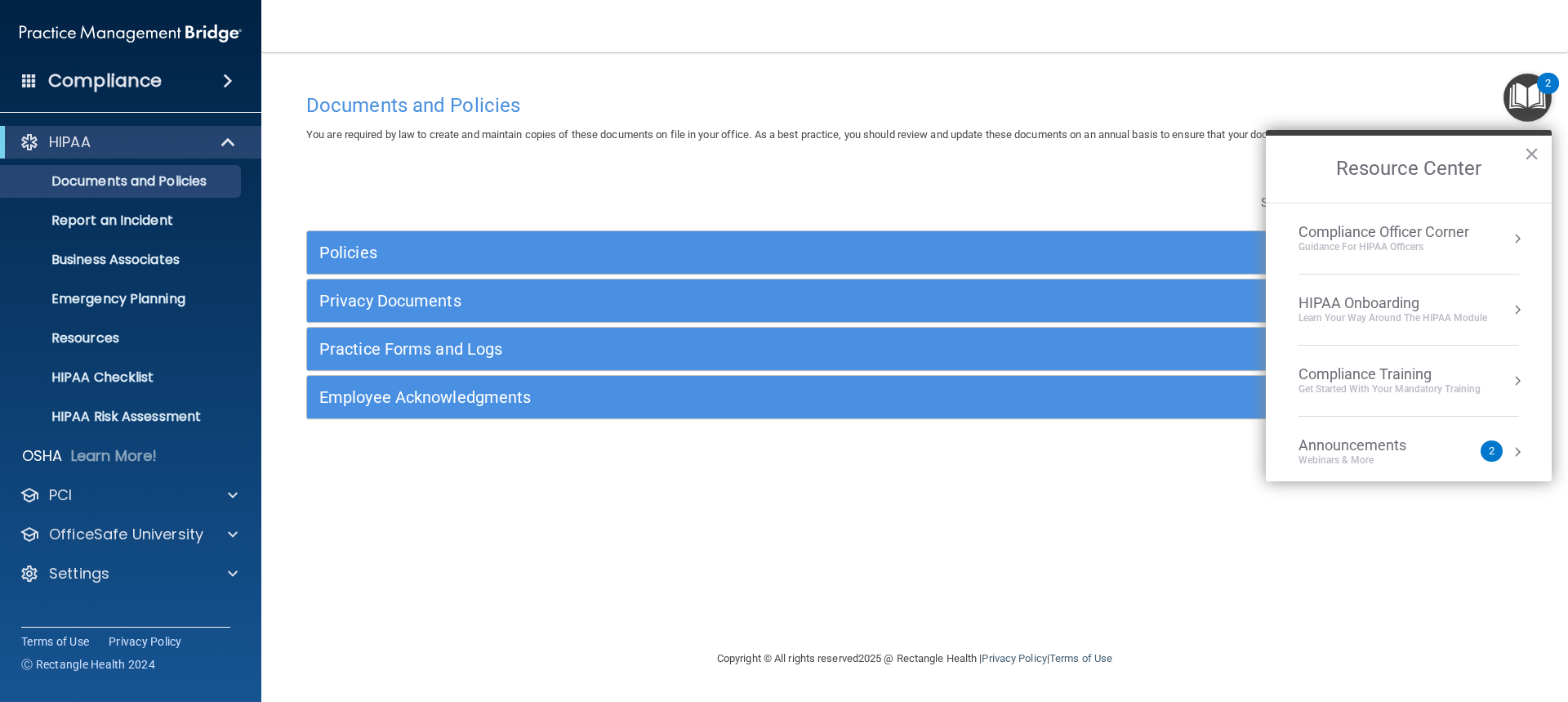
click at [1374, 237] on div "Compliance Officer Corner" at bounding box center [1384, 231] width 171 height 18
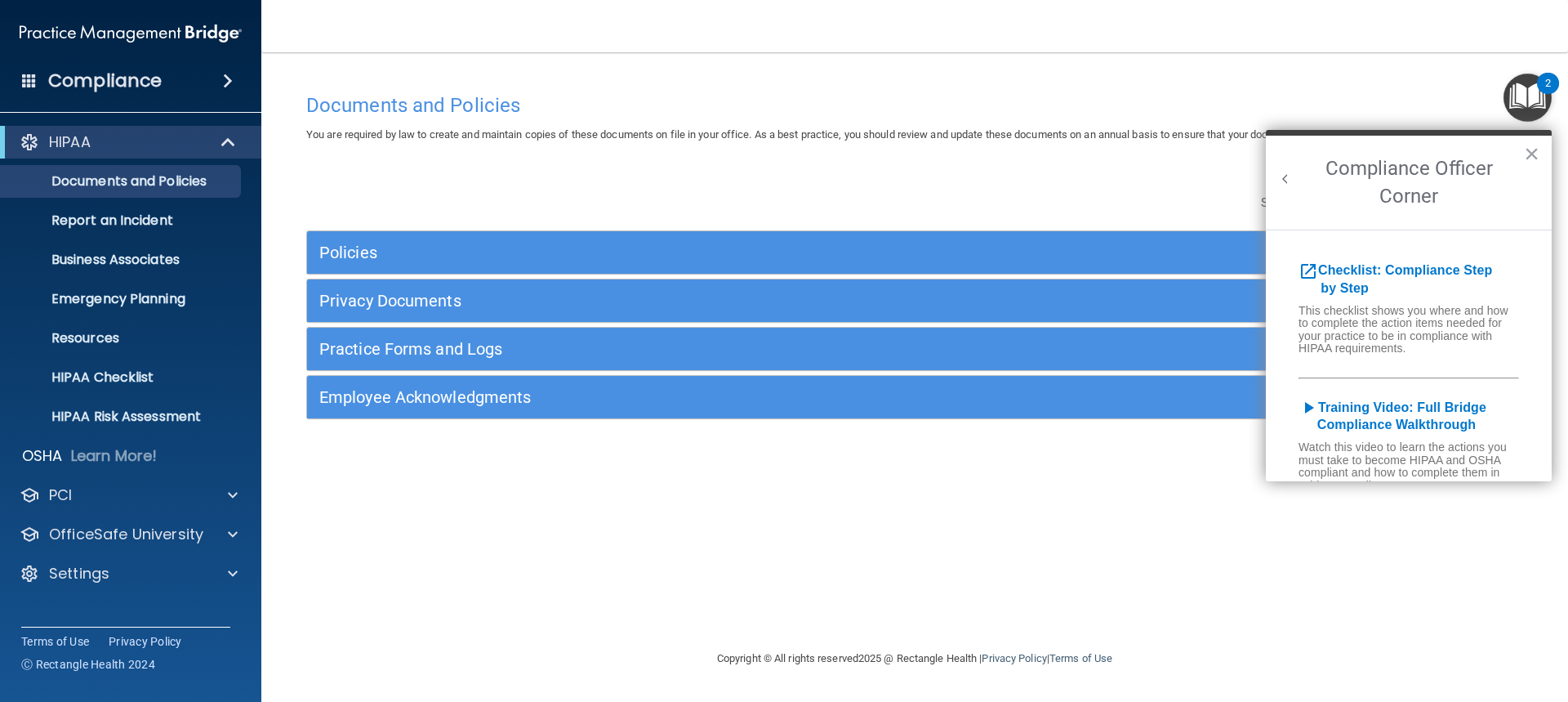
click at [1357, 278] on h5 "open_in_new Checklist: Compliance Step by Step" at bounding box center [1408, 278] width 286 height 34
click at [1358, 272] on b "Checklist: Compliance Step by Step" at bounding box center [1395, 278] width 194 height 32
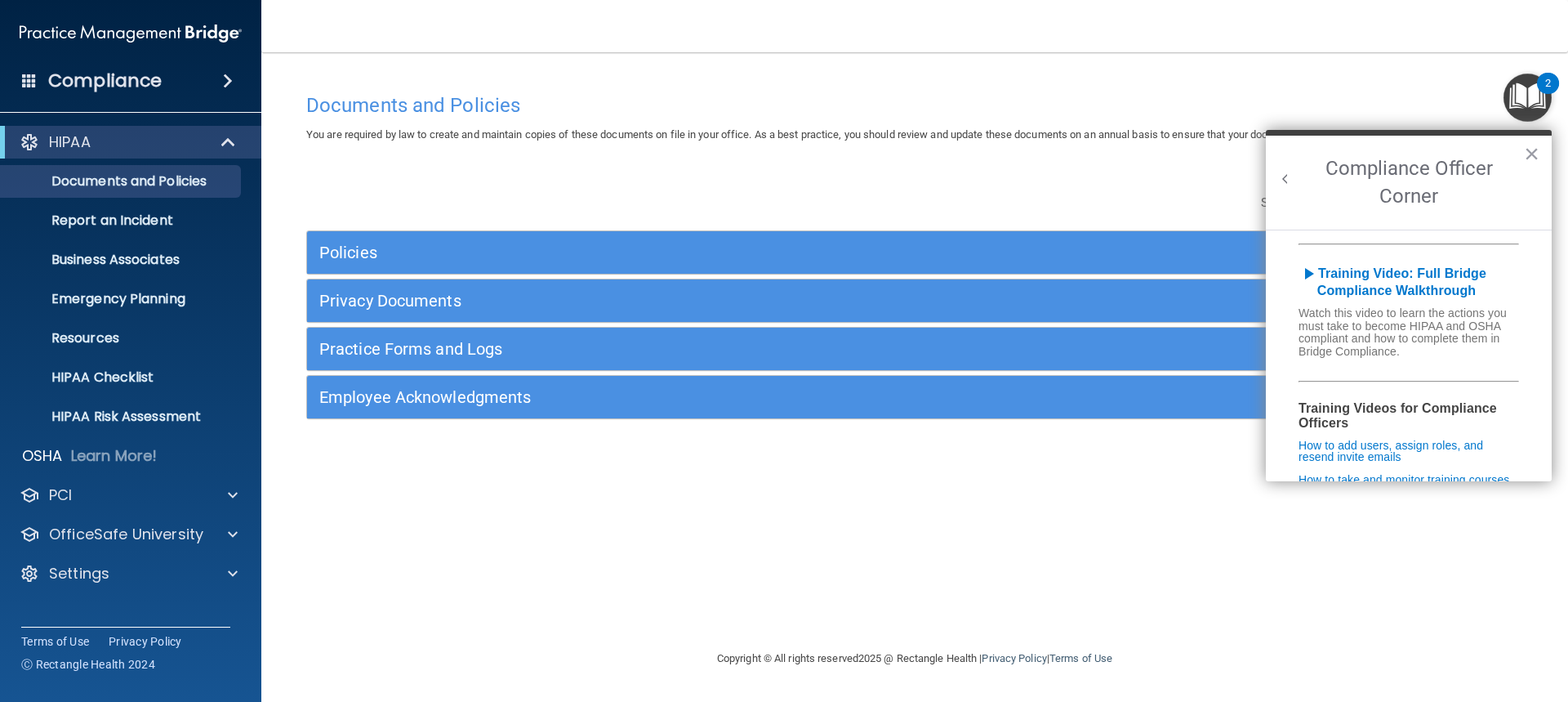
scroll to position [163, 0]
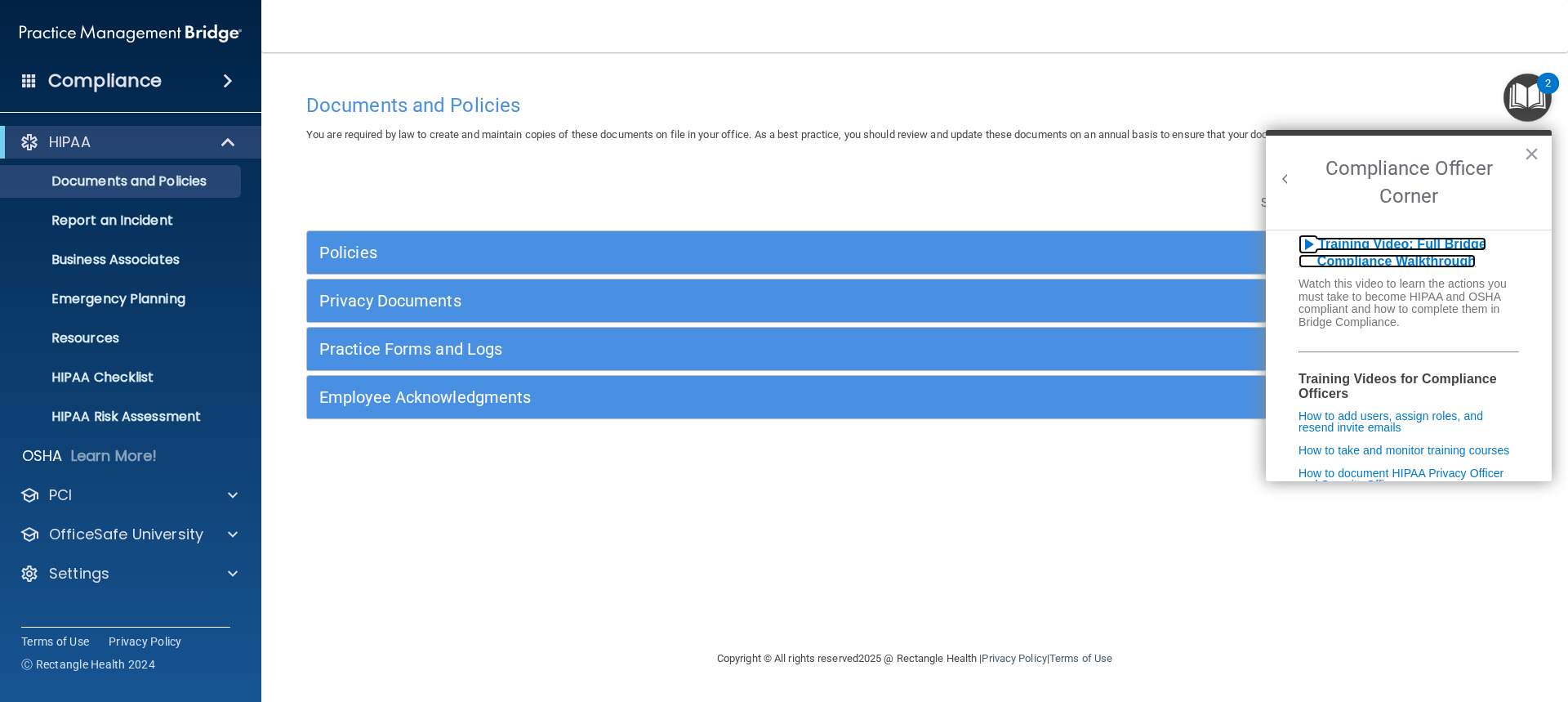
click at [1410, 266] on b "Training Video: Full Bridge Compliance Walkthrough" at bounding box center [1392, 252] width 188 height 32
